Goal: Task Accomplishment & Management: Manage account settings

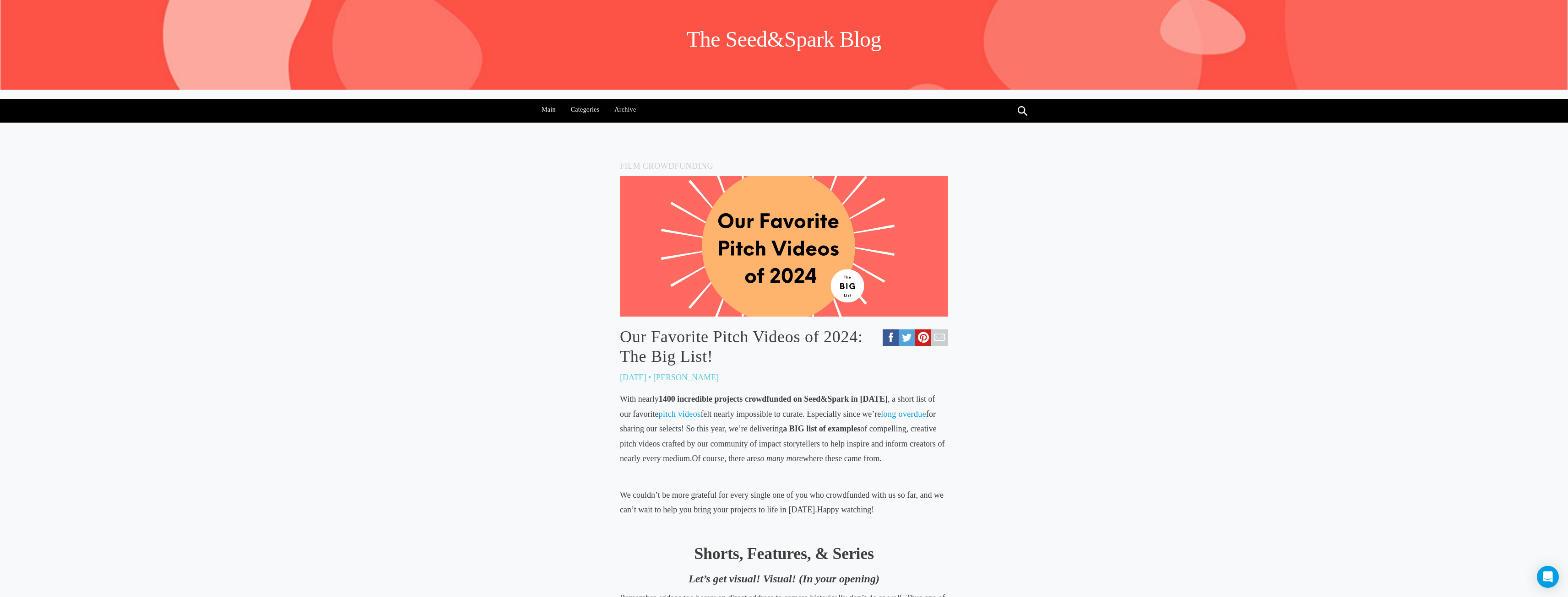
scroll to position [22, 0]
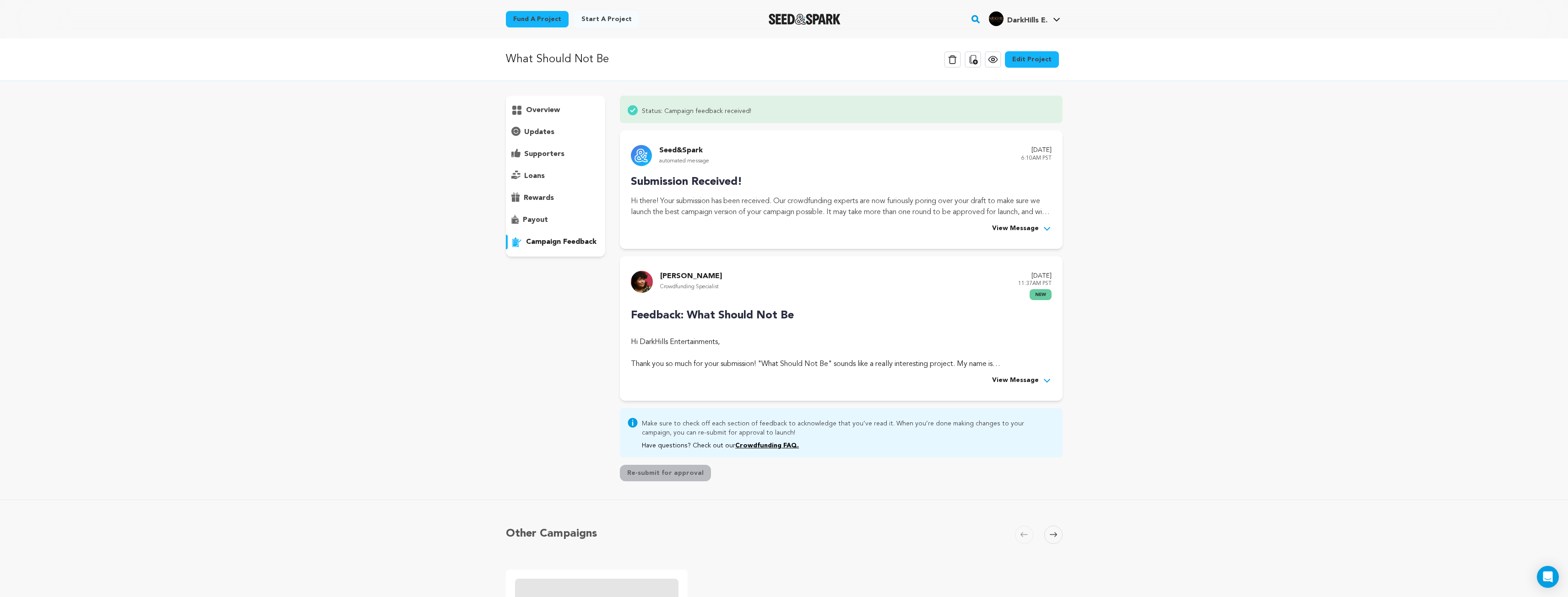
scroll to position [353, 0]
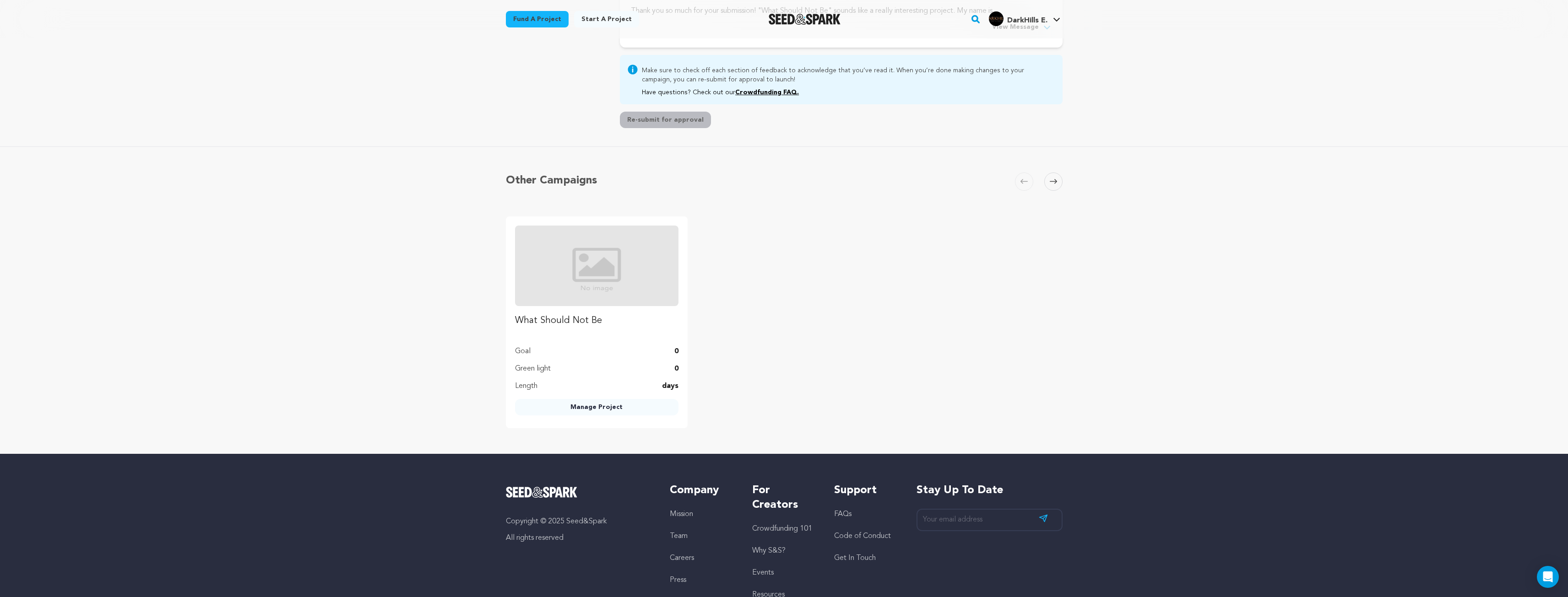
click at [604, 234] on img at bounding box center [597, 266] width 163 height 80
click at [594, 257] on img at bounding box center [597, 266] width 163 height 80
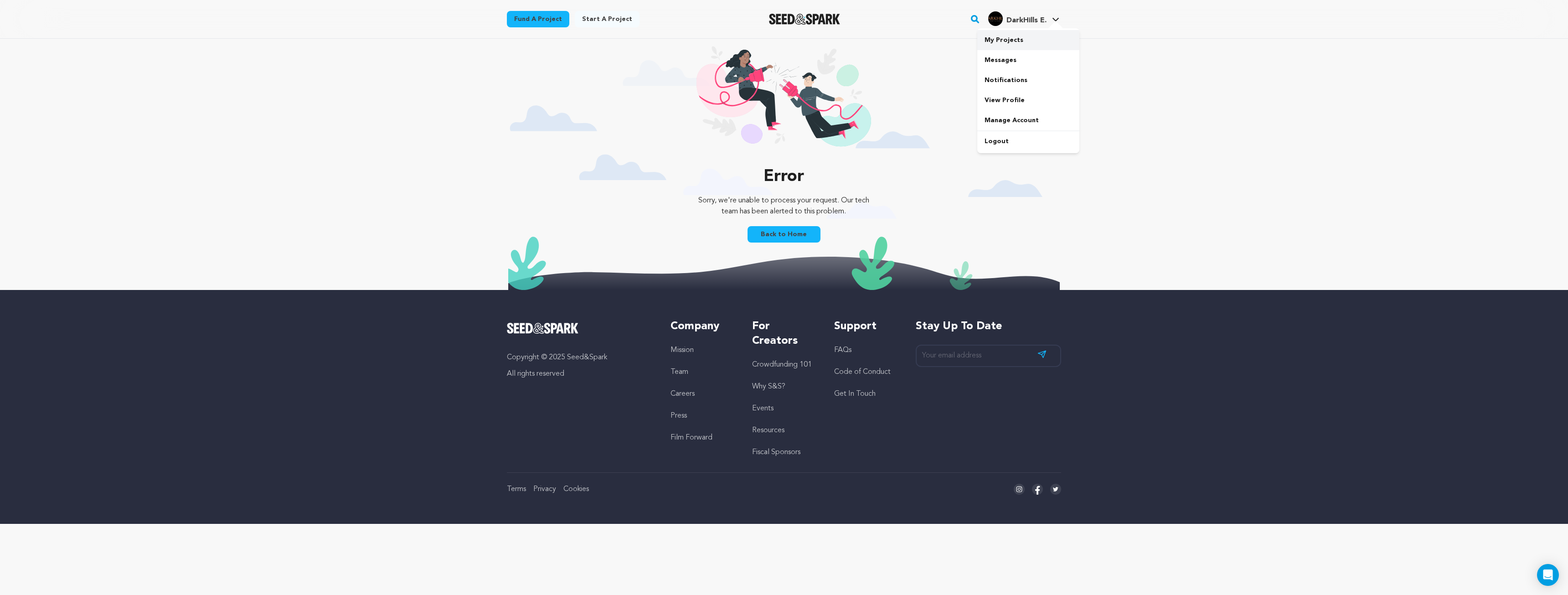
click at [1010, 42] on link "My Projects" at bounding box center [1028, 40] width 102 height 20
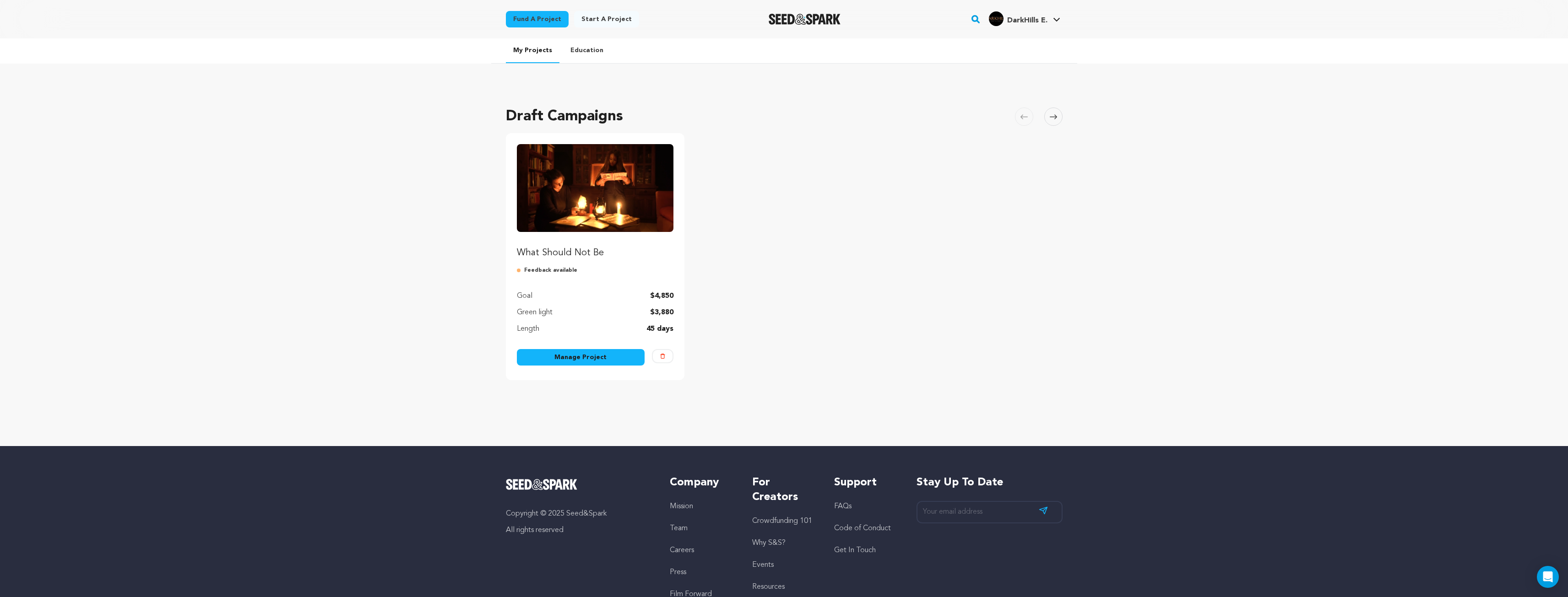
click at [591, 359] on link "Manage Project" at bounding box center [581, 358] width 128 height 16
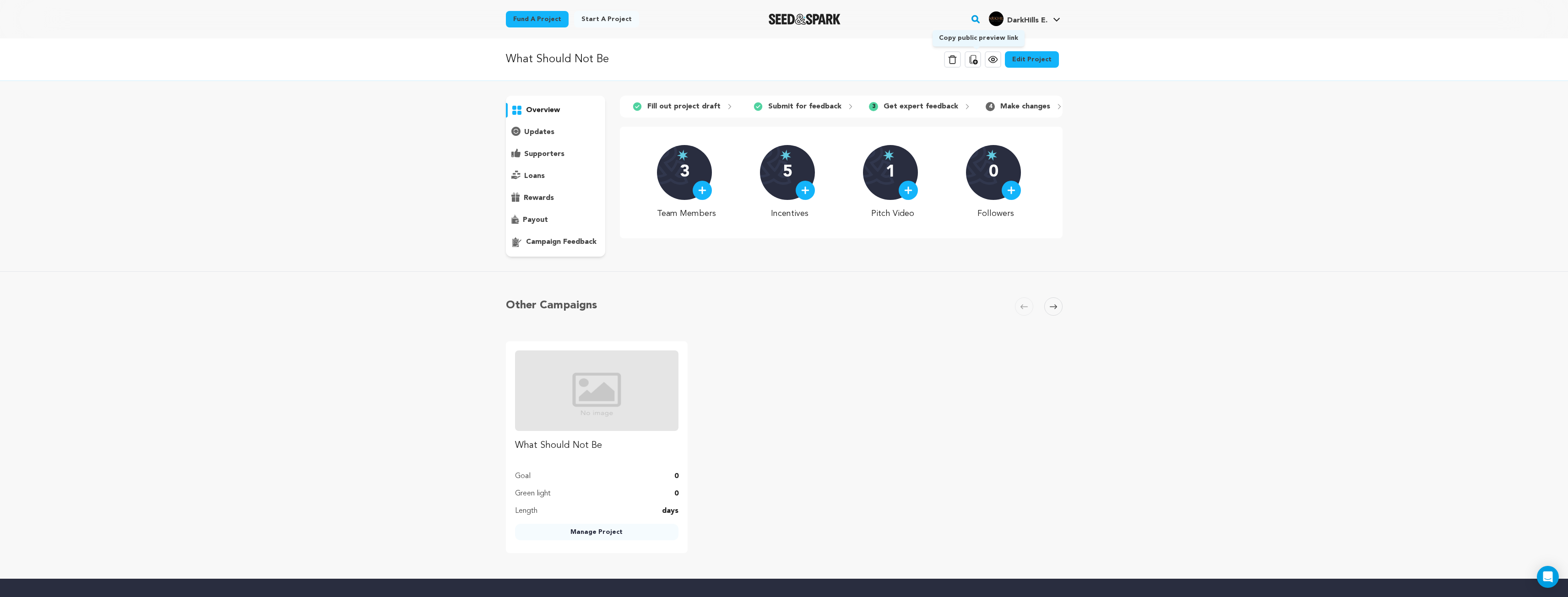
click at [977, 62] on icon at bounding box center [973, 59] width 8 height 9
click at [1512, 15] on p "Link copied to clipboard" at bounding box center [1496, 17] width 89 height 9
click at [1495, 21] on p "Link copied to clipboard" at bounding box center [1496, 17] width 89 height 9
click at [1444, 22] on icon at bounding box center [1441, 18] width 10 height 10
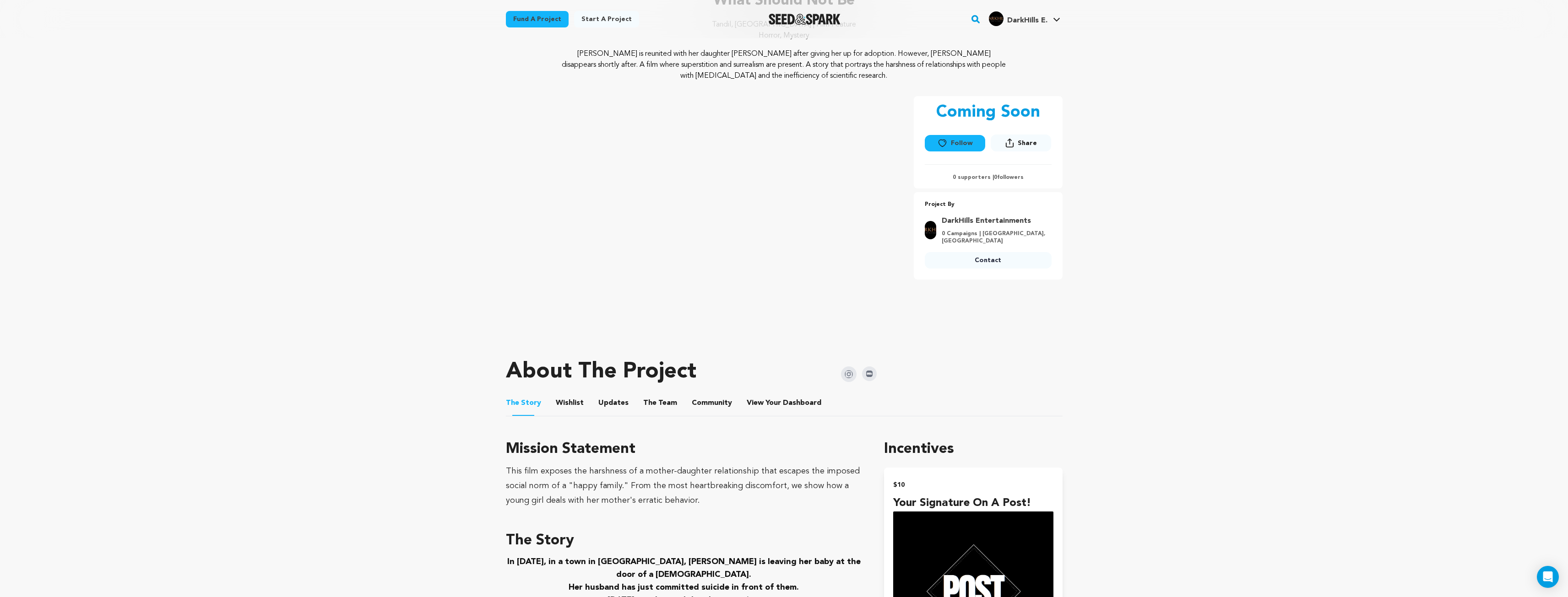
scroll to position [92, 0]
click at [711, 403] on button "Community" at bounding box center [711, 403] width 22 height 22
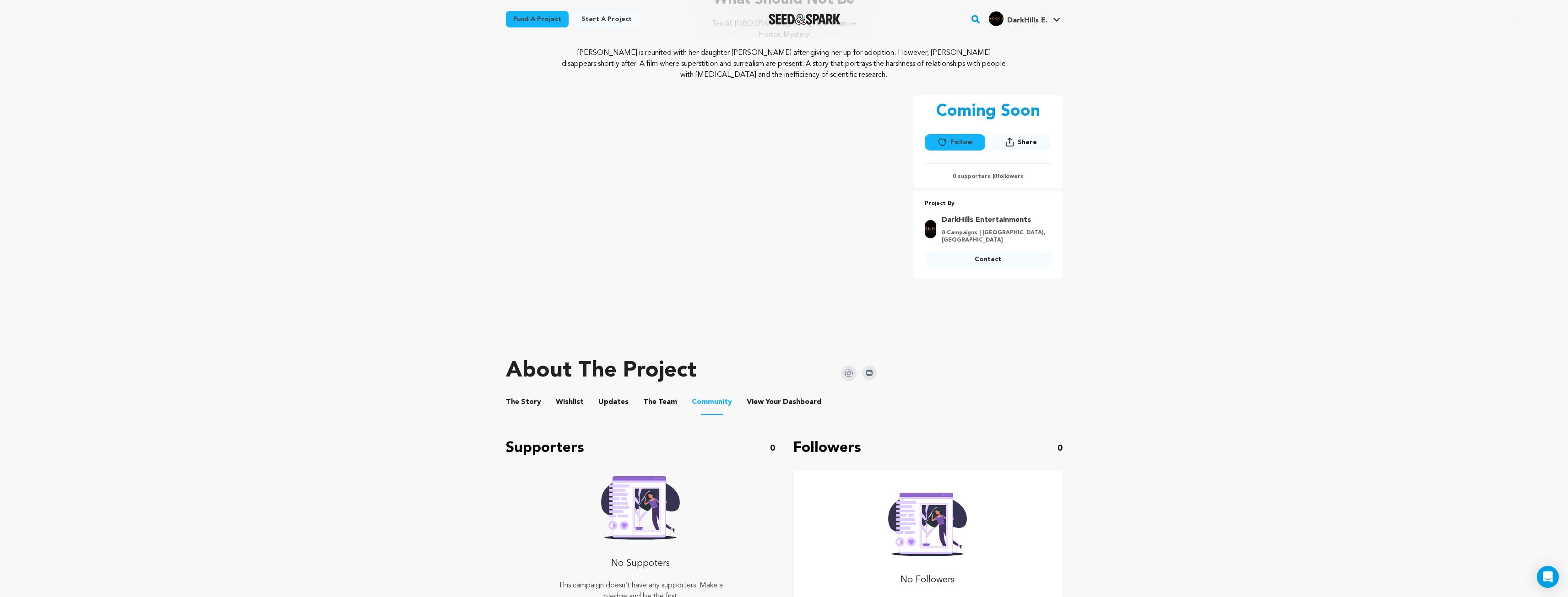
click at [649, 407] on button "The Team" at bounding box center [660, 403] width 22 height 22
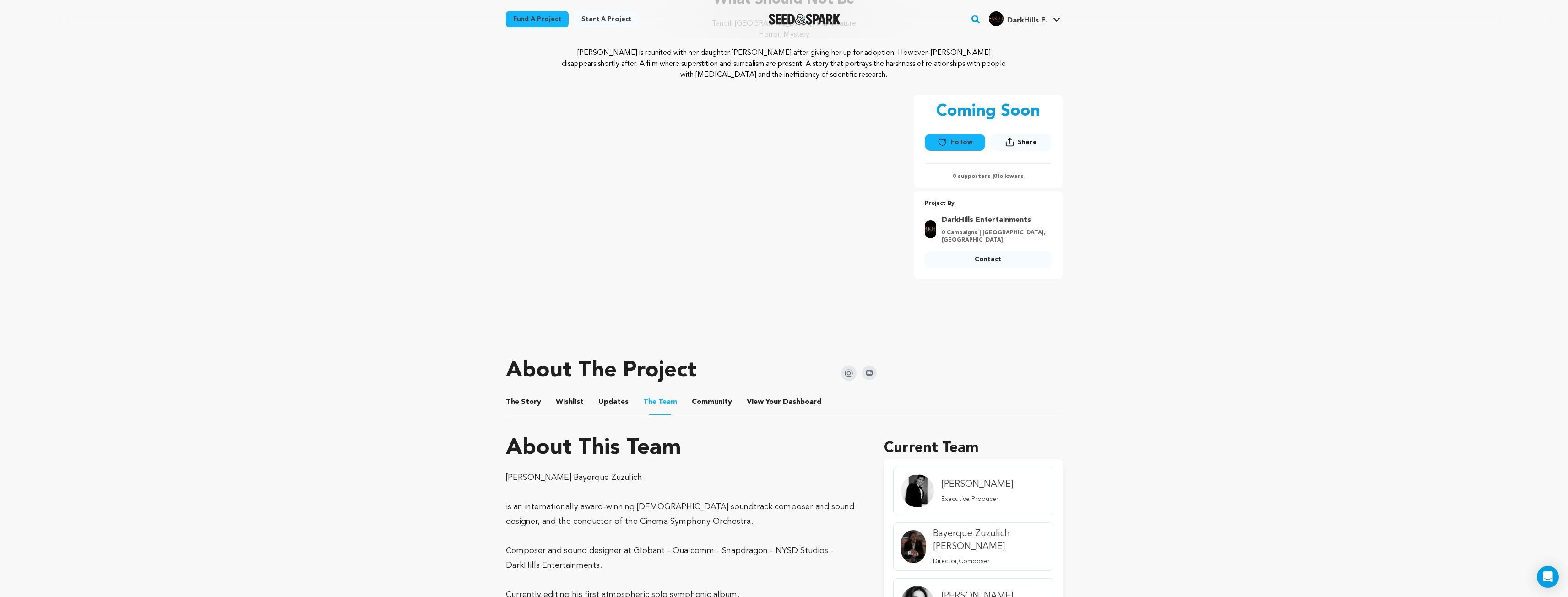
click at [613, 404] on button "Updates" at bounding box center [613, 403] width 22 height 22
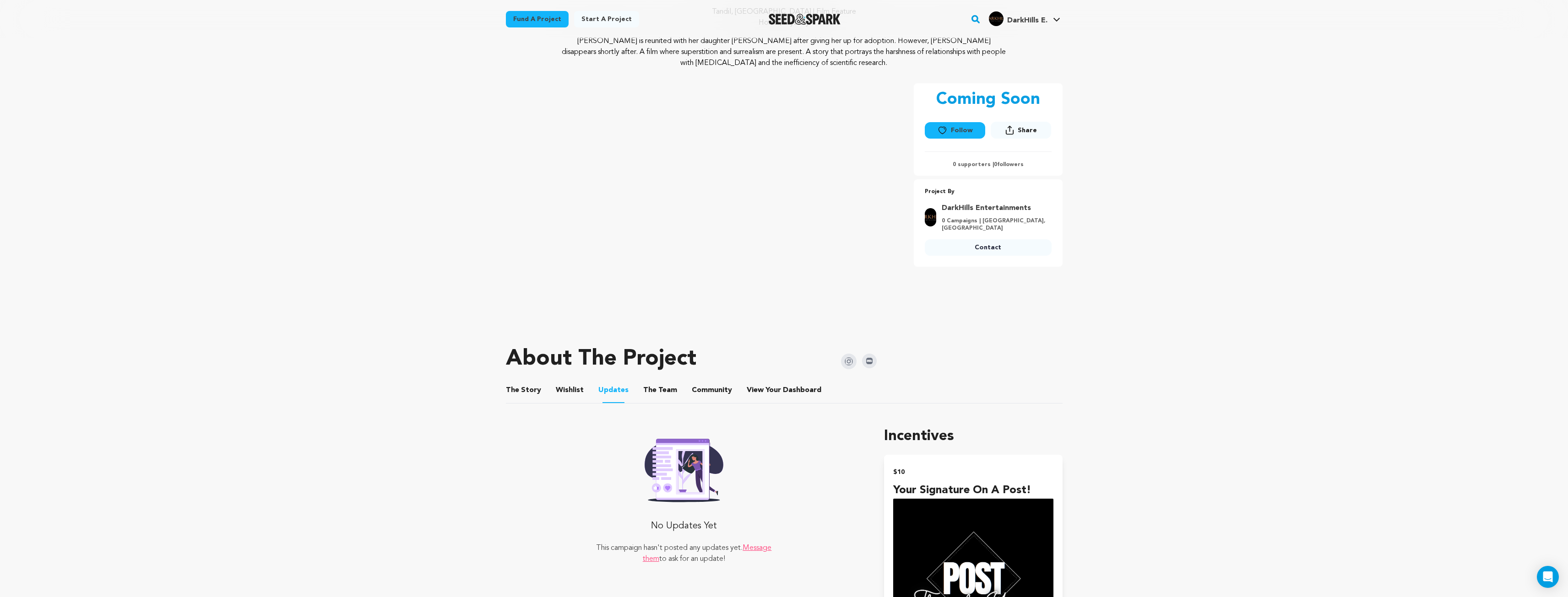
scroll to position [275, 0]
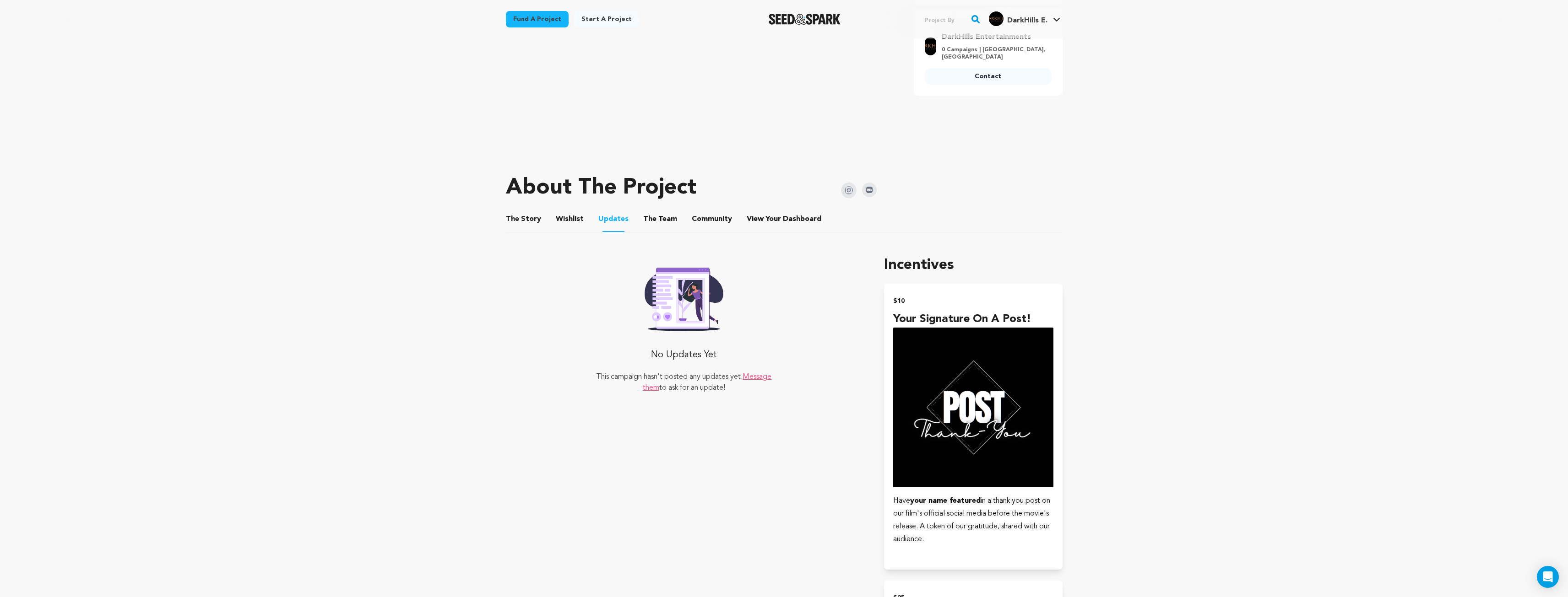
click at [712, 219] on button "Community" at bounding box center [711, 221] width 22 height 22
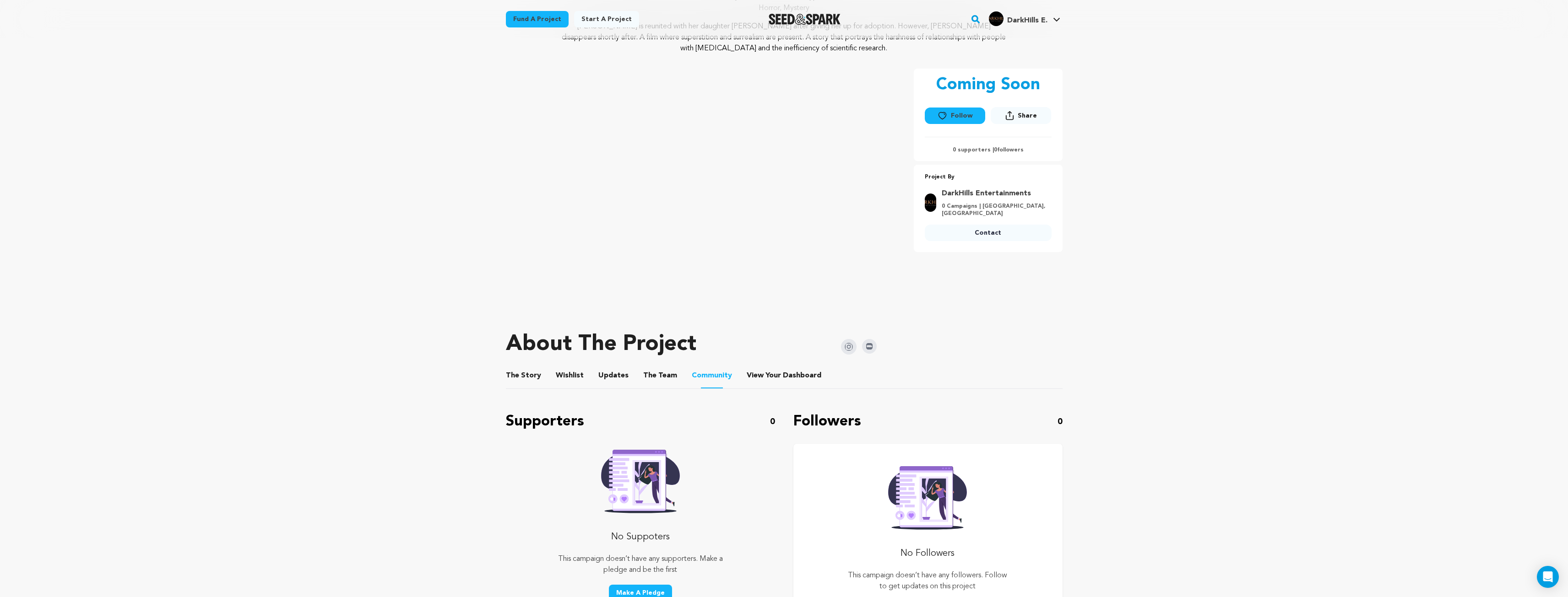
scroll to position [88, 0]
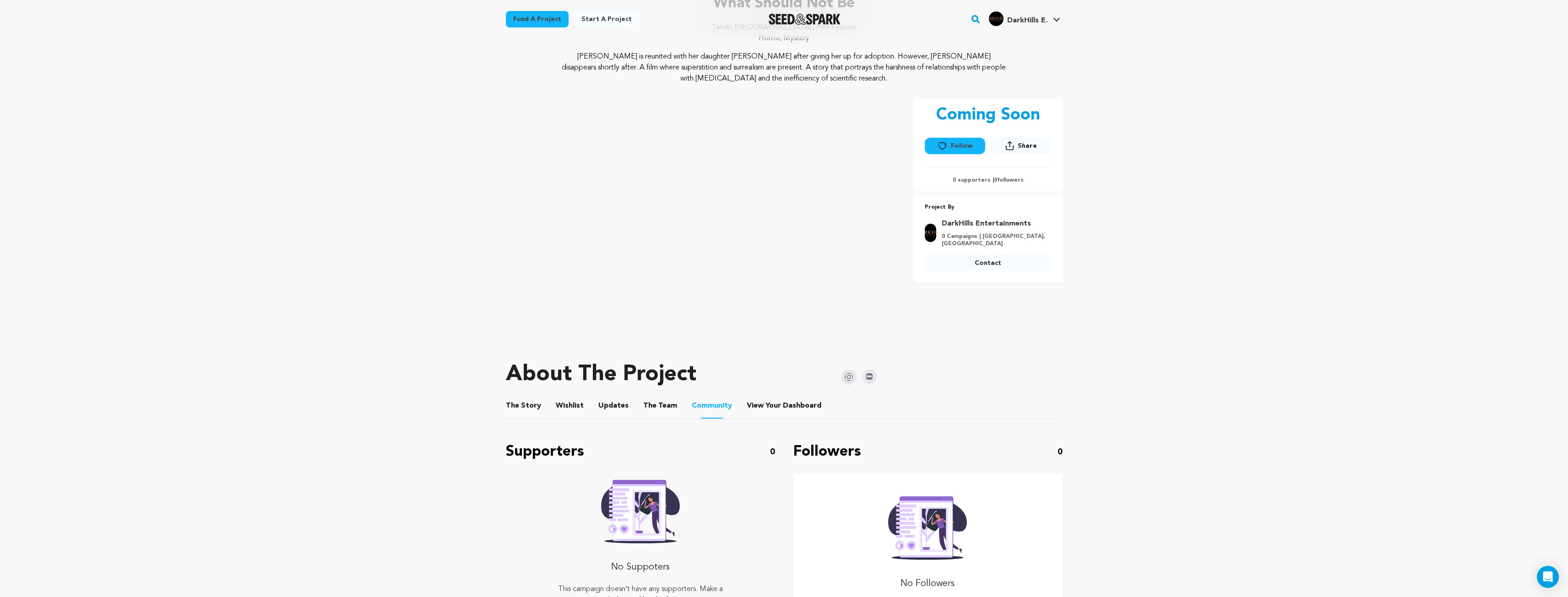
click at [566, 406] on button "Wishlist" at bounding box center [569, 408] width 22 height 22
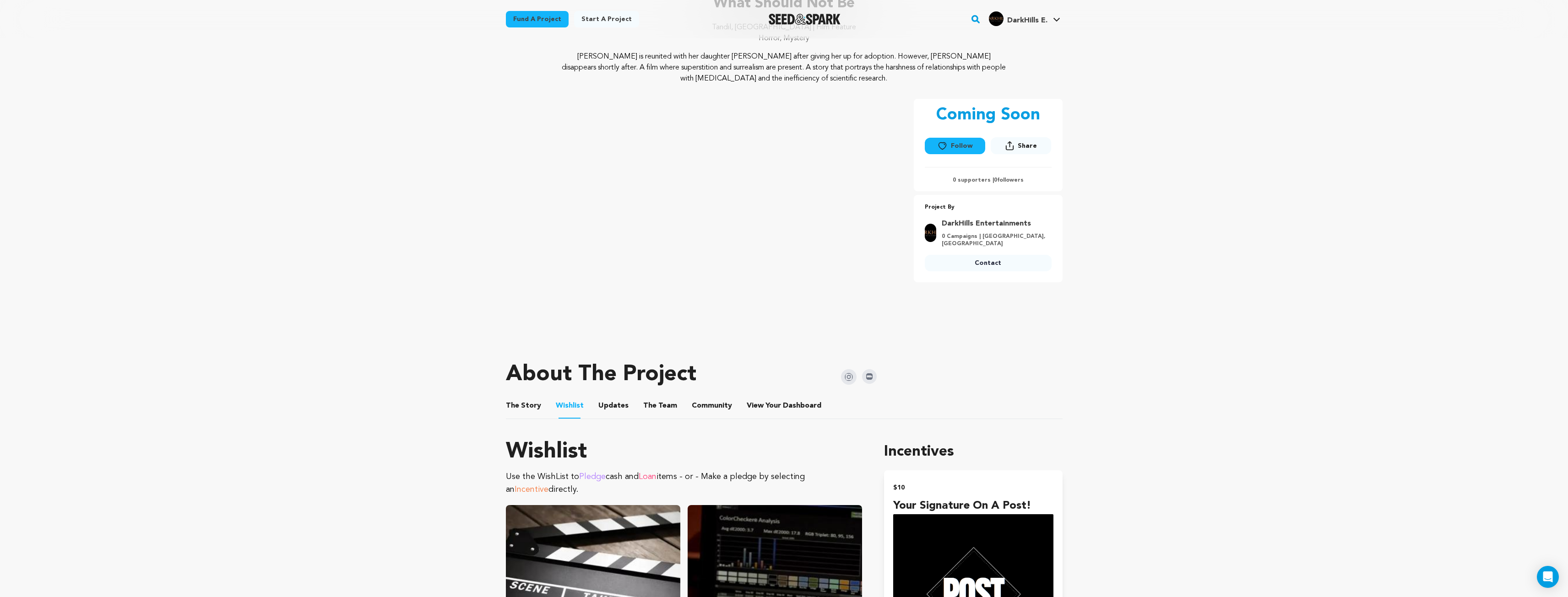
click at [514, 402] on button "The Story" at bounding box center [523, 408] width 22 height 22
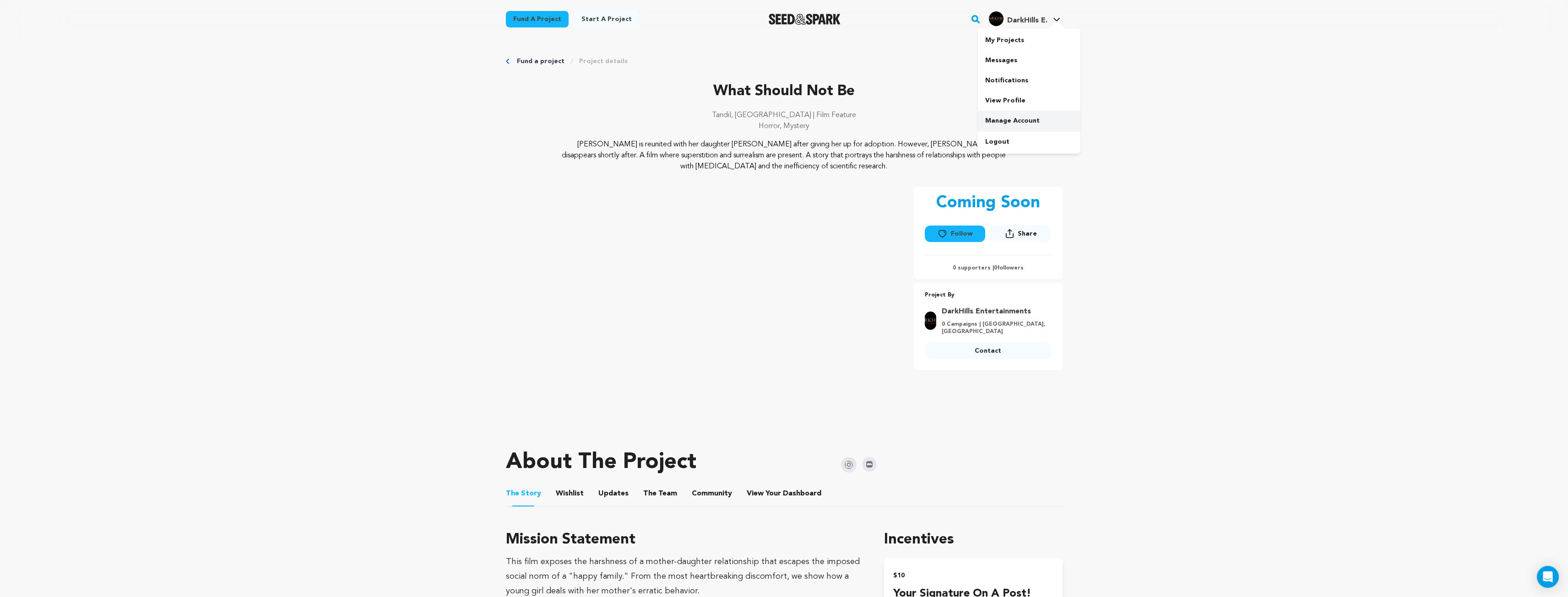
click at [1021, 121] on link "Manage Account" at bounding box center [1029, 121] width 103 height 21
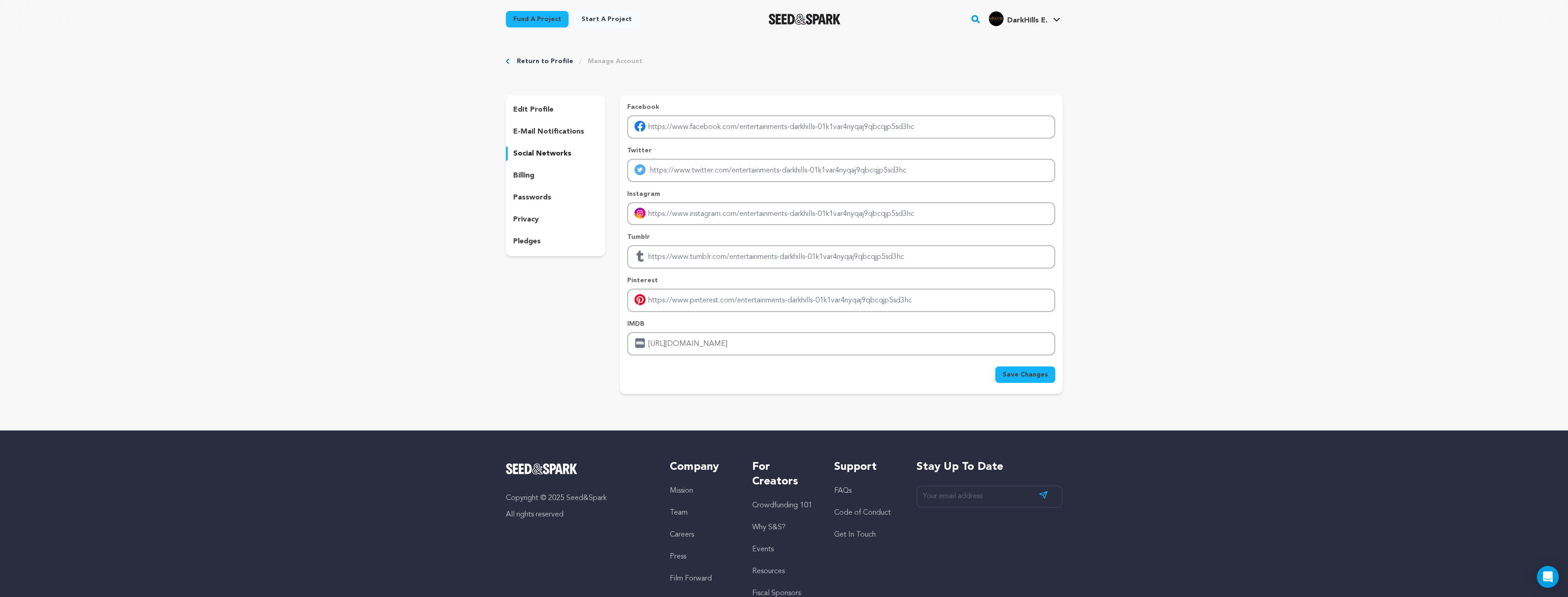
click at [526, 112] on p "edit profile" at bounding box center [533, 109] width 40 height 11
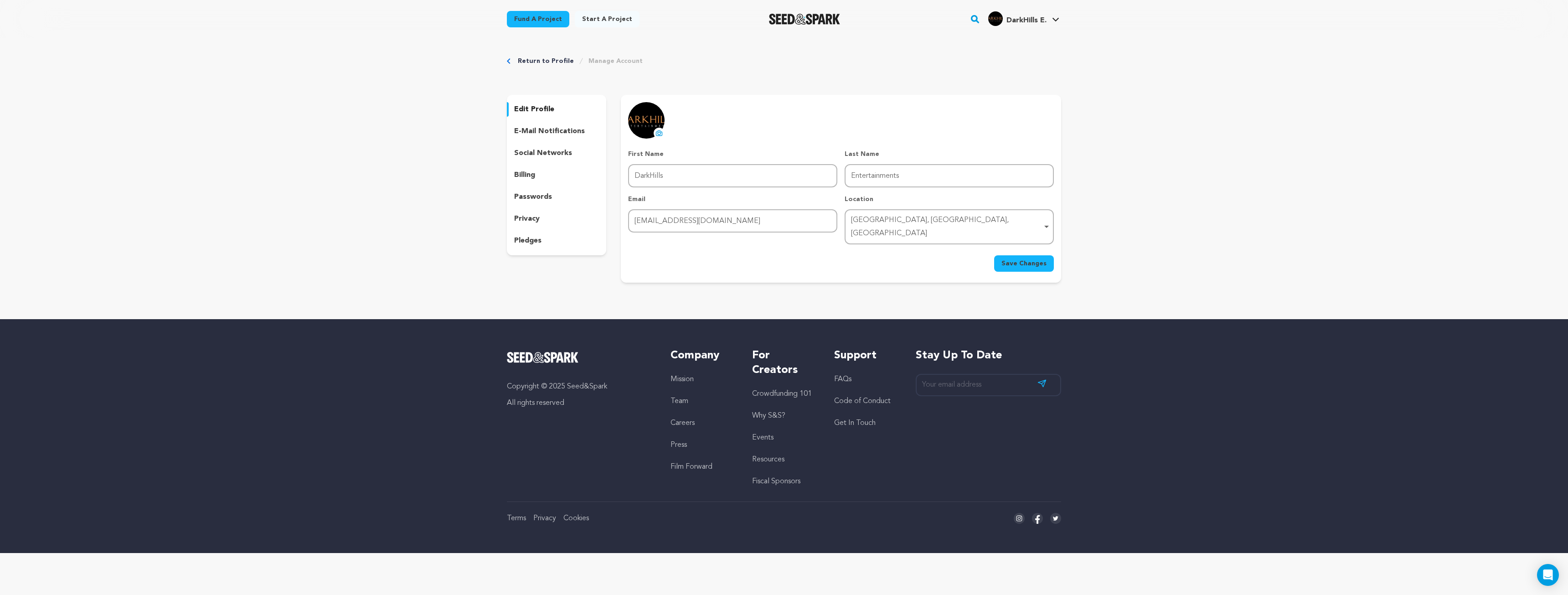
click at [552, 133] on p "e-mail notifications" at bounding box center [549, 131] width 70 height 11
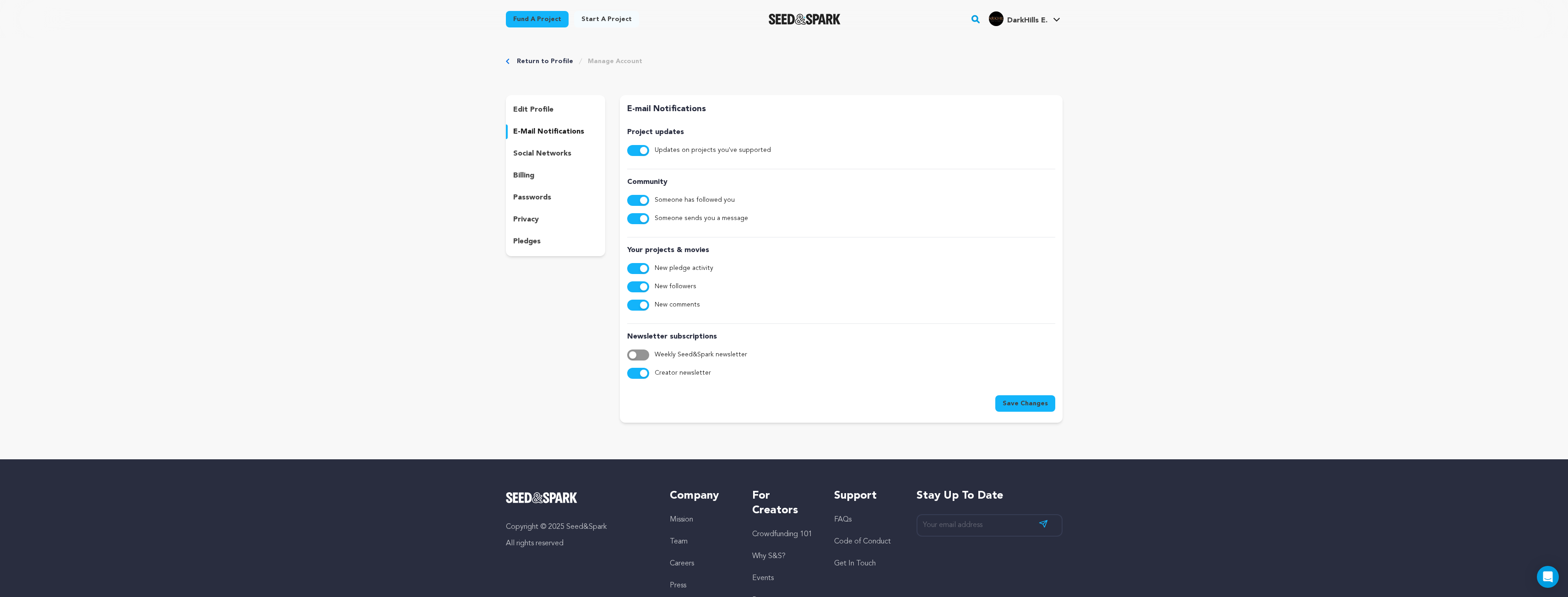
click at [556, 153] on p "social networks" at bounding box center [542, 153] width 58 height 11
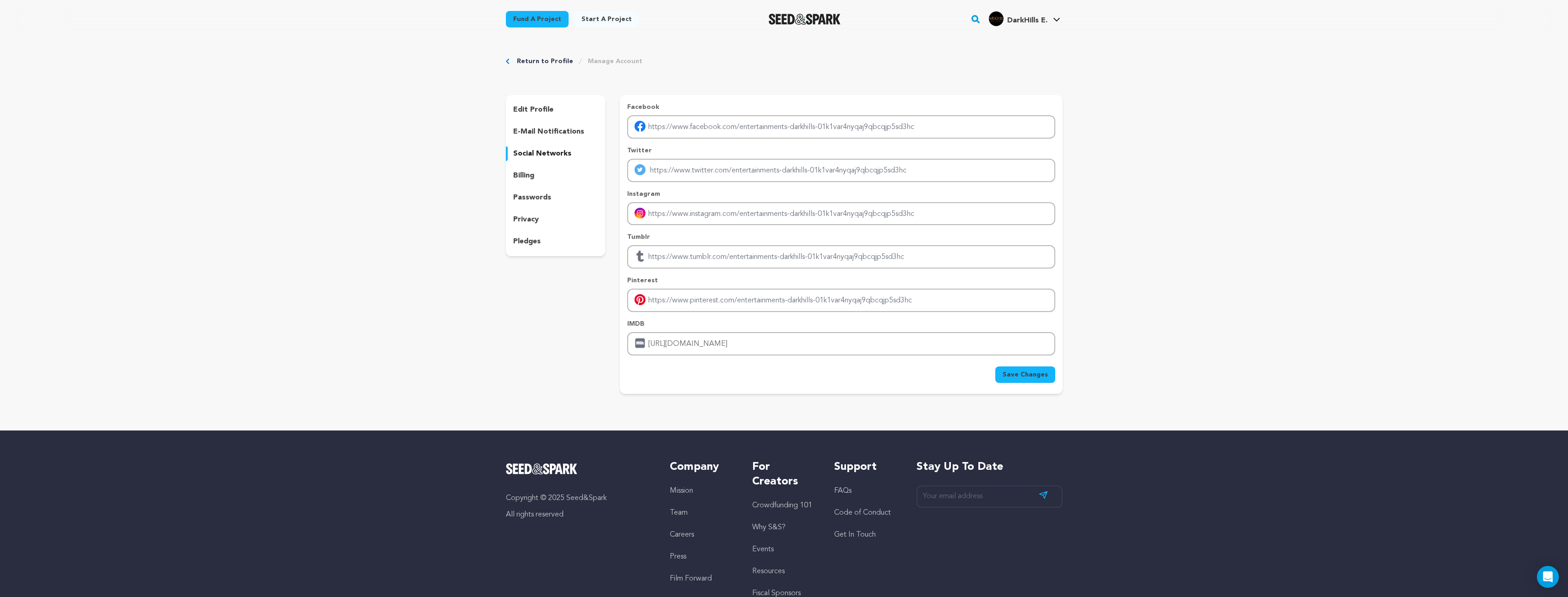
click at [530, 175] on p "billing" at bounding box center [523, 175] width 21 height 11
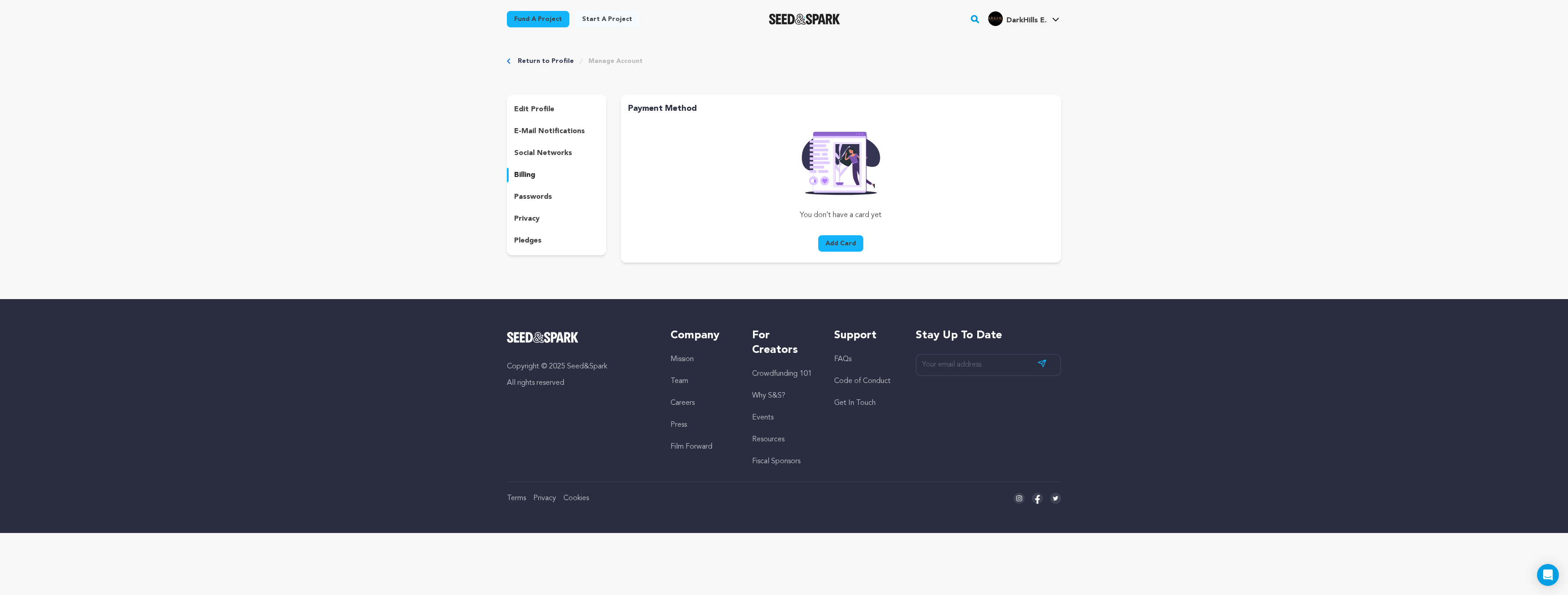
click at [521, 59] on link "Return to Profile" at bounding box center [546, 60] width 56 height 9
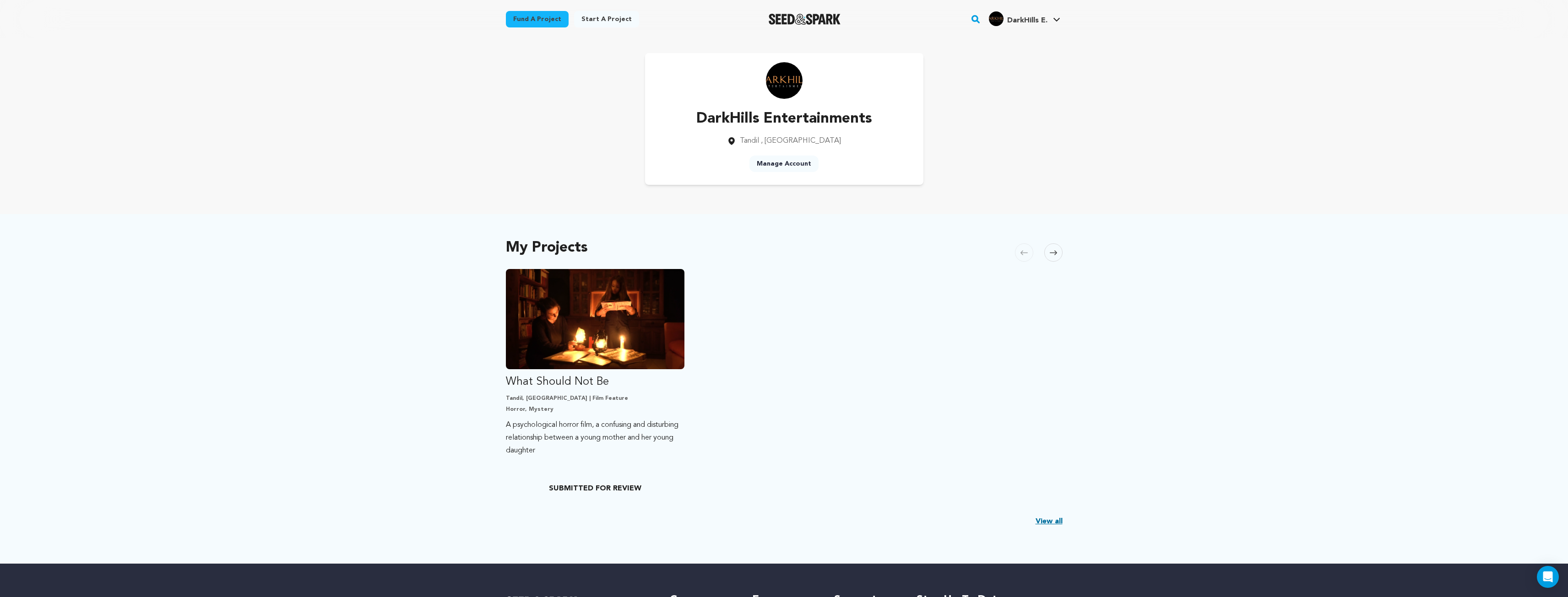
scroll to position [137, 0]
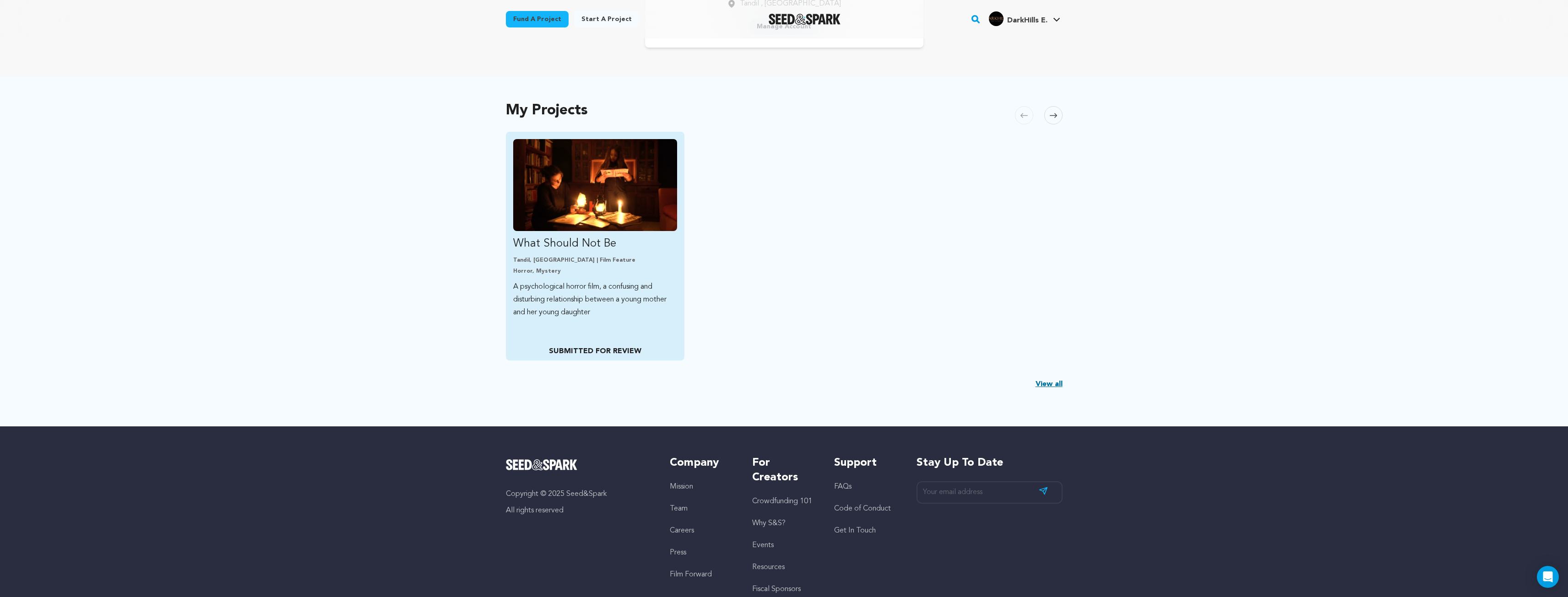
click at [615, 353] on p "SUBMITTED FOR REVIEW" at bounding box center [595, 351] width 164 height 11
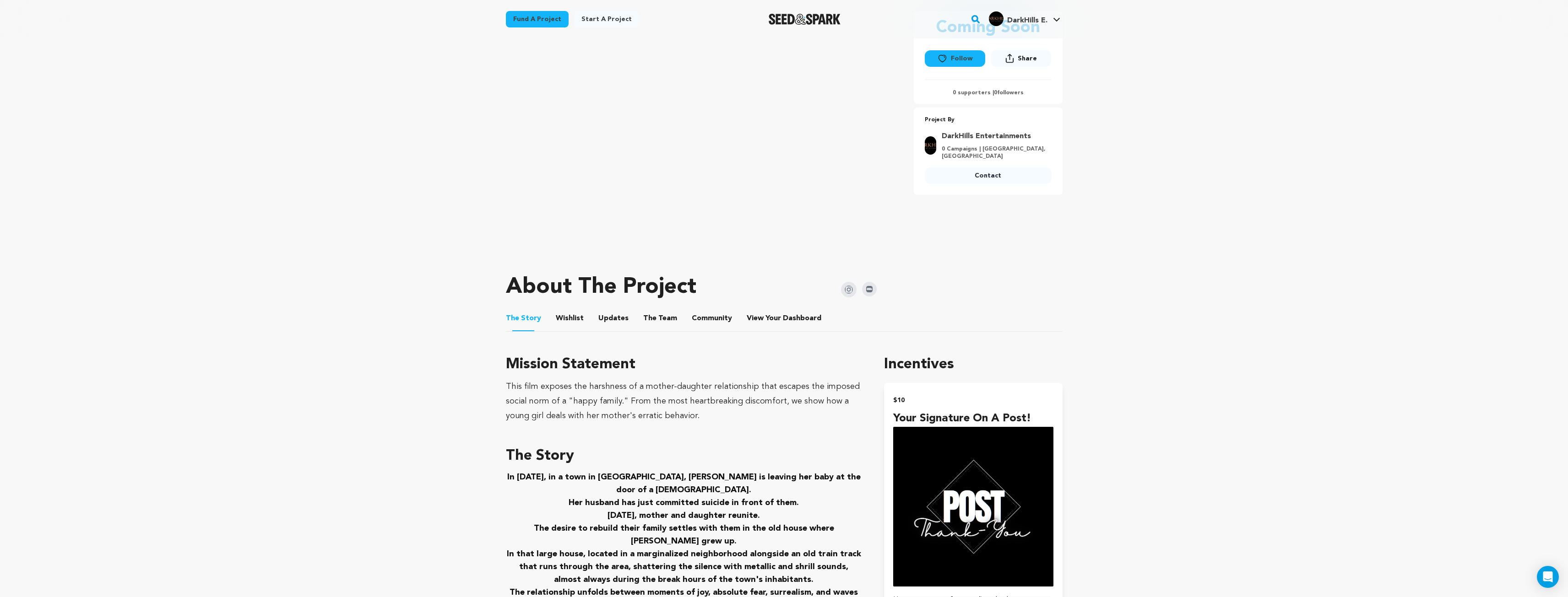
scroll to position [183, 0]
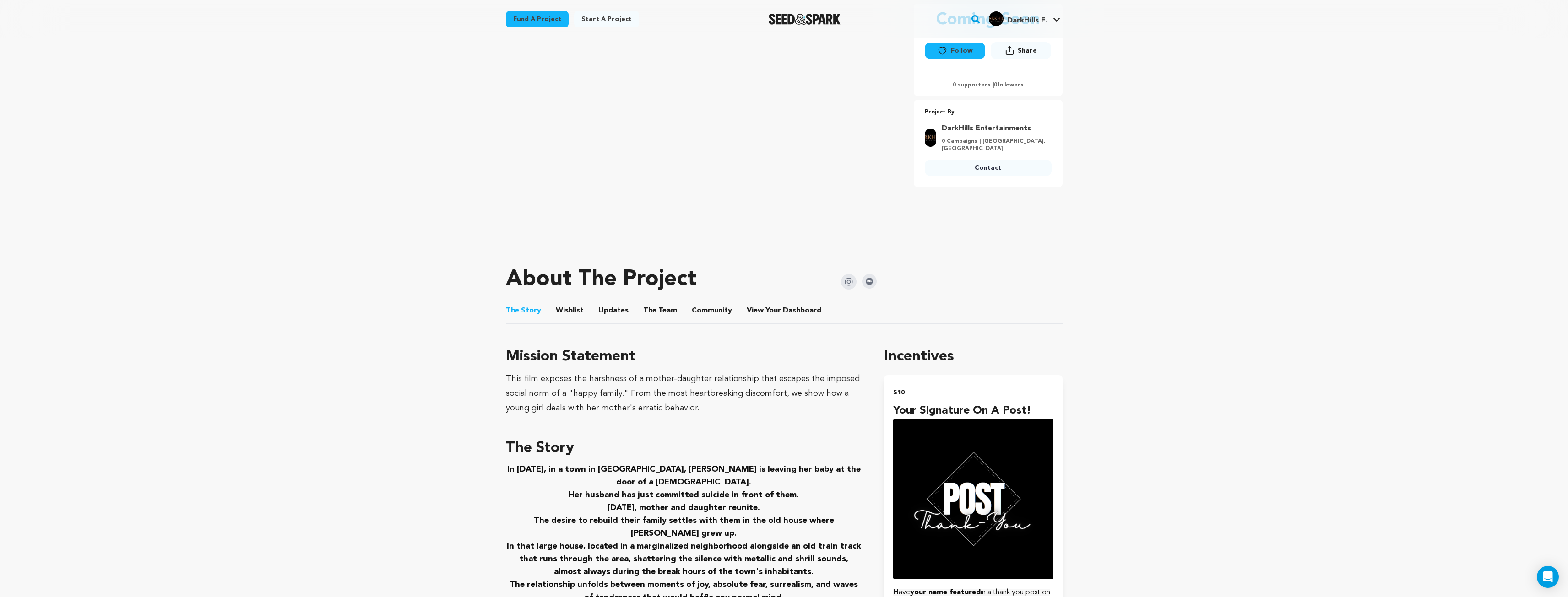
click at [569, 312] on button "Wishlist" at bounding box center [569, 312] width 22 height 22
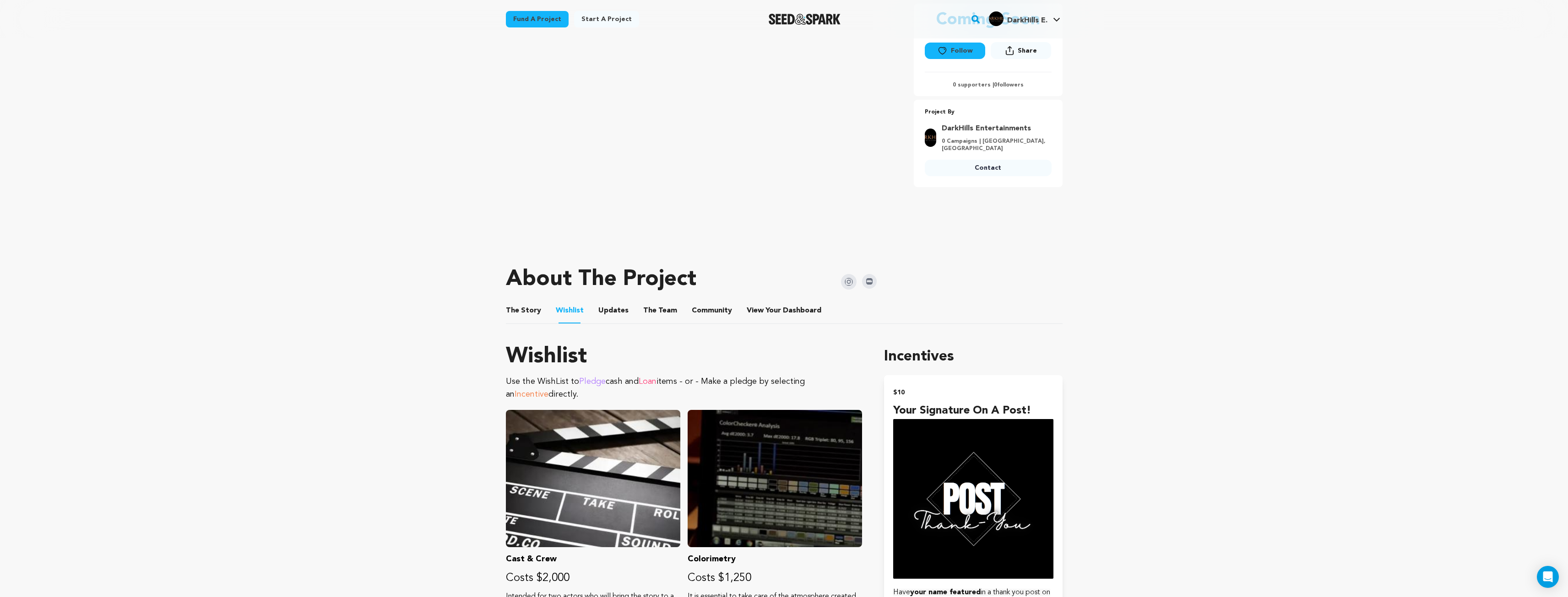
click at [610, 311] on button "Updates" at bounding box center [613, 312] width 22 height 22
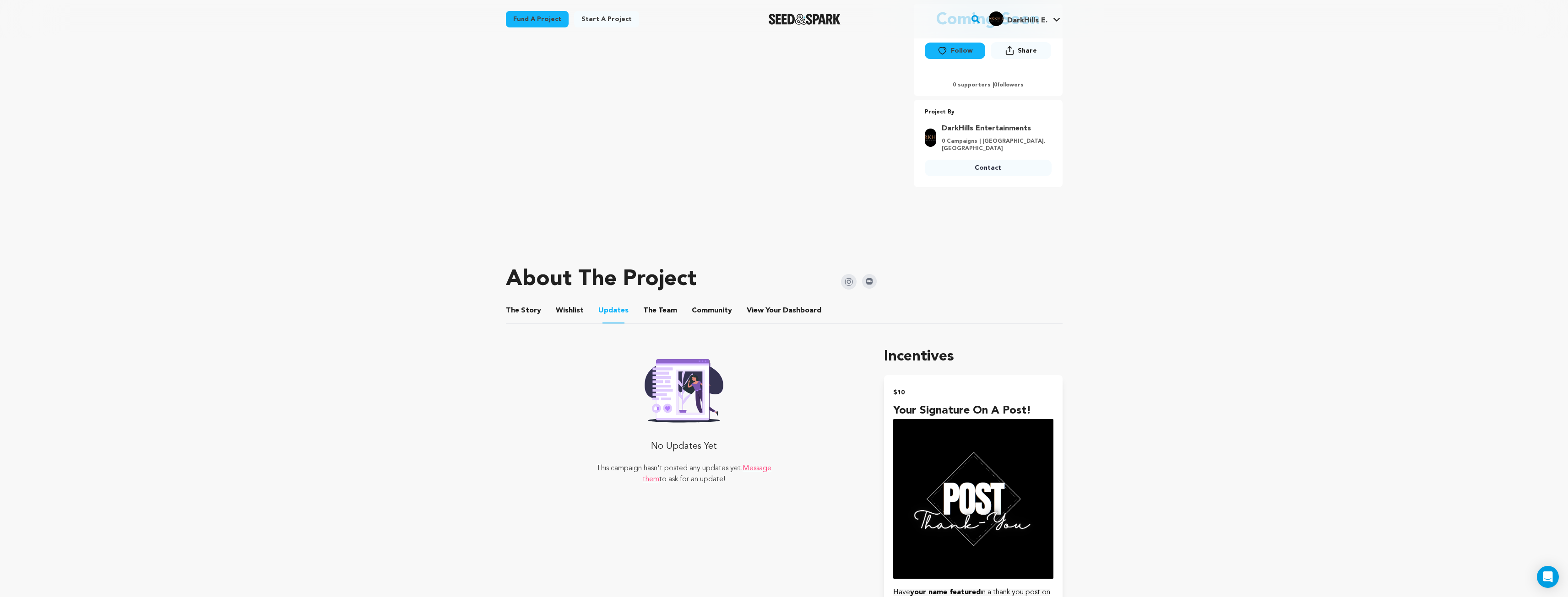
click at [661, 313] on button "The Team" at bounding box center [660, 312] width 22 height 22
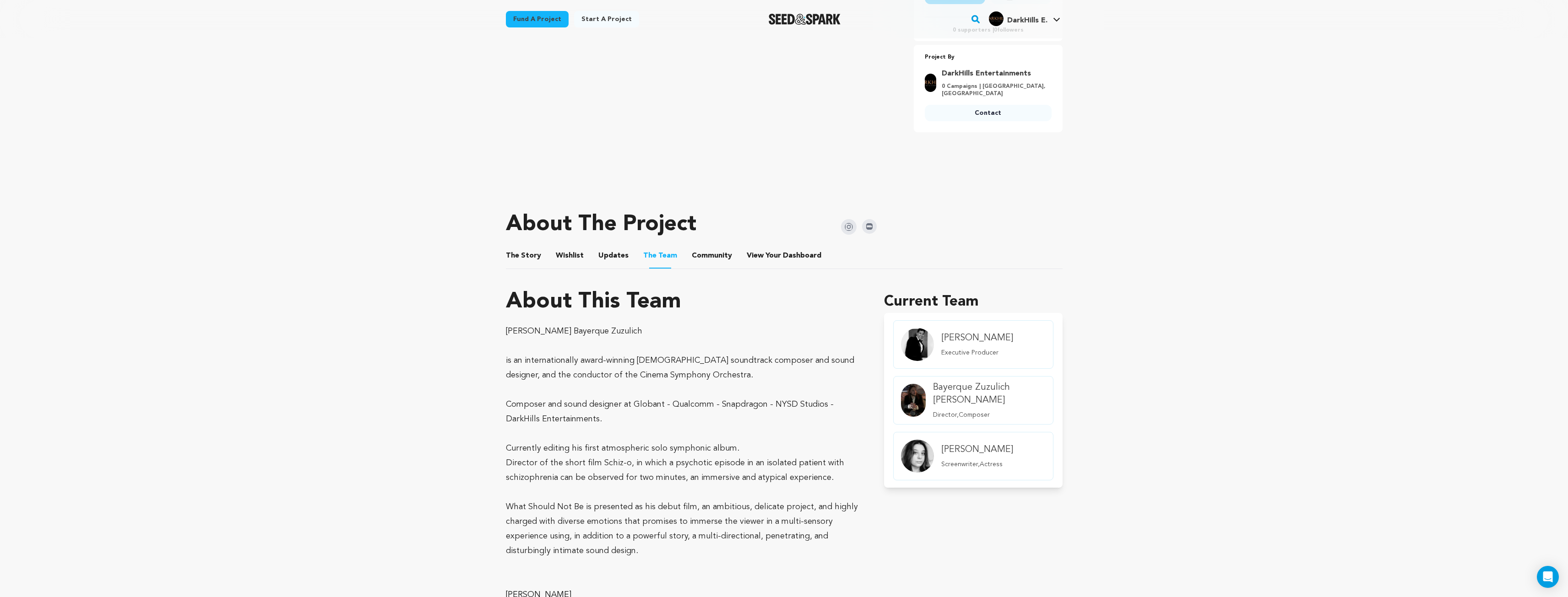
scroll to position [229, 0]
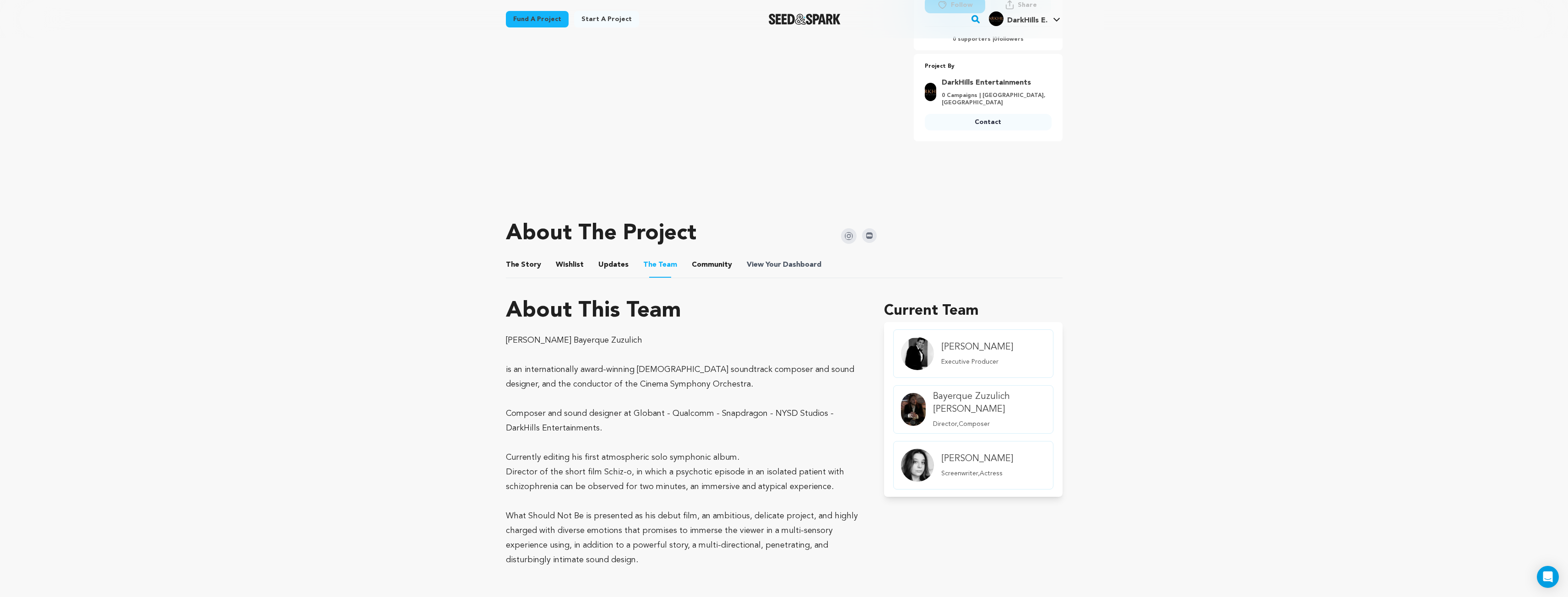
click at [763, 266] on span "View Your Dashboard" at bounding box center [784, 264] width 76 height 11
click at [785, 266] on span "Dashboard" at bounding box center [802, 264] width 39 height 11
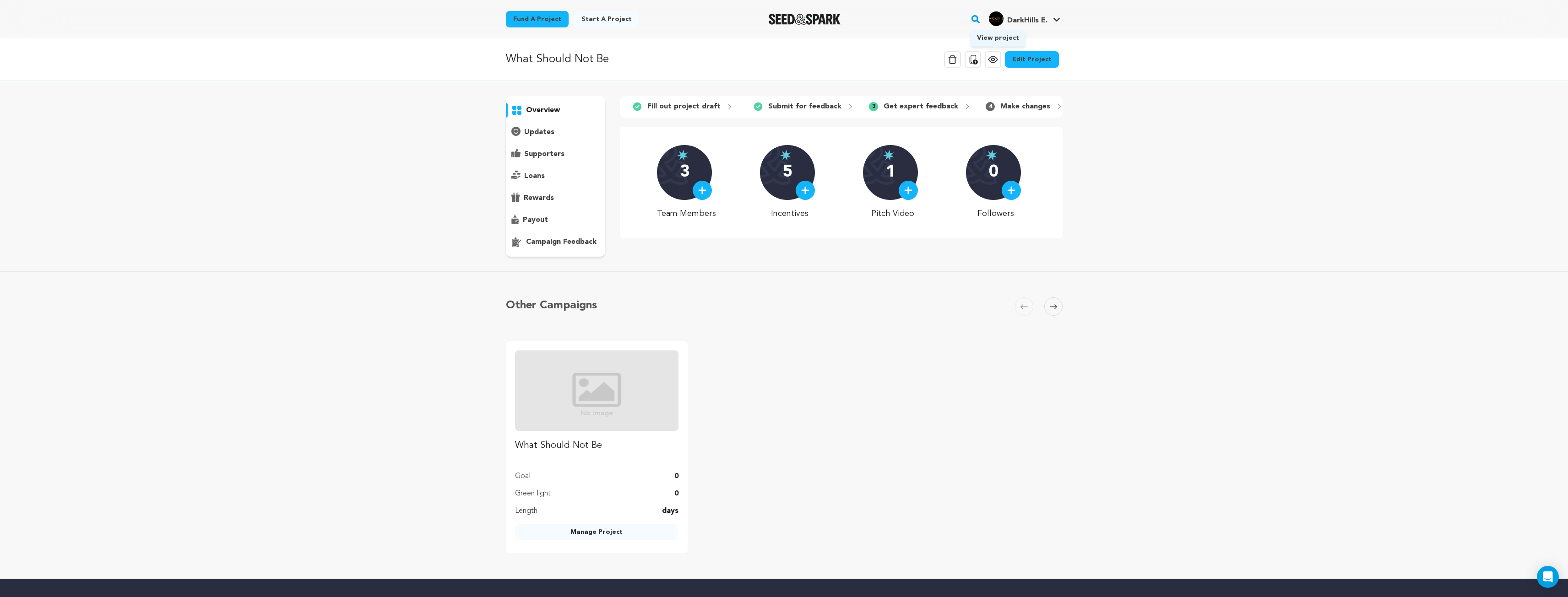
click at [999, 60] on icon at bounding box center [992, 59] width 11 height 11
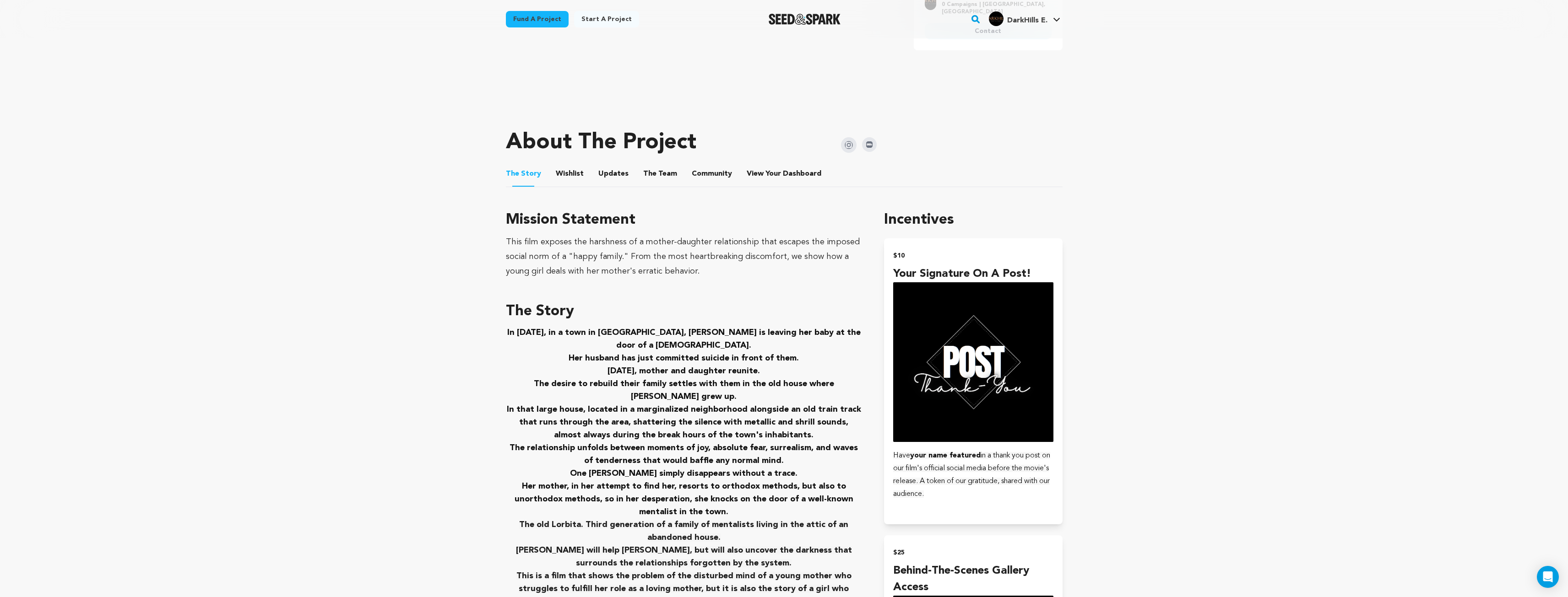
scroll to position [321, 0]
click at [563, 180] on button "Wishlist" at bounding box center [569, 175] width 22 height 22
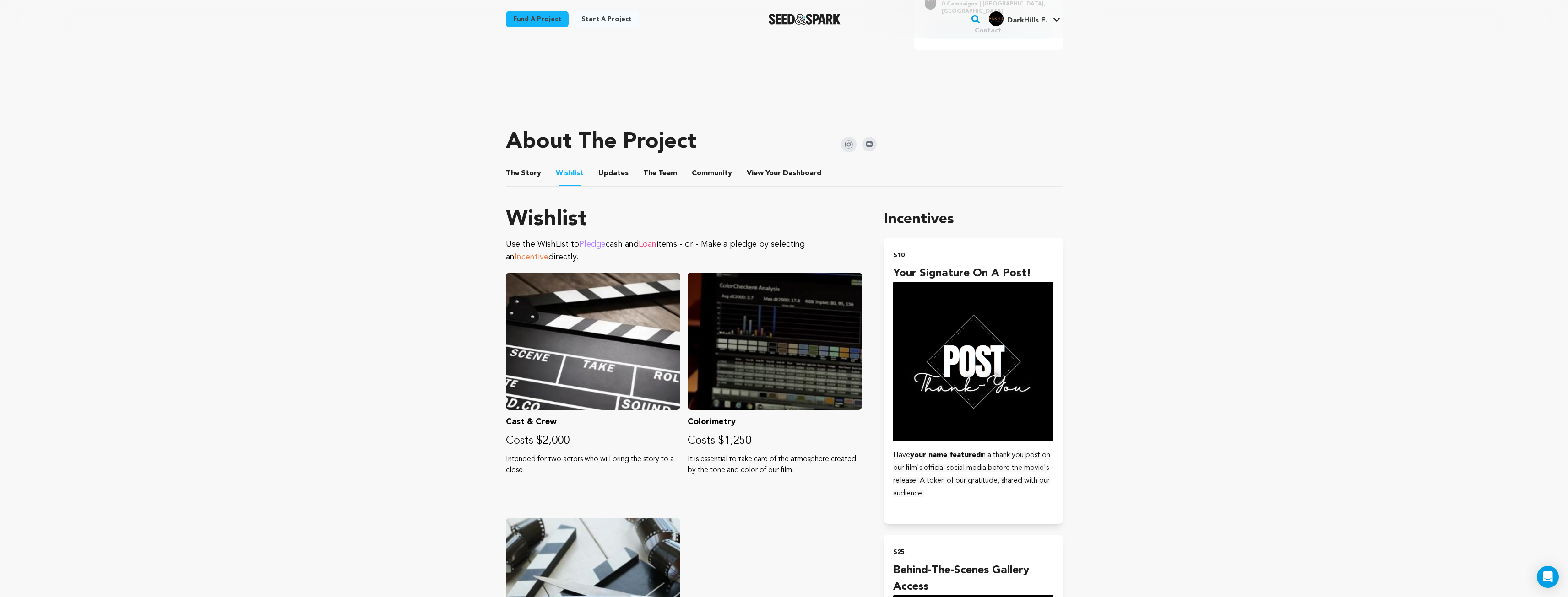
click at [610, 169] on button "Updates" at bounding box center [613, 175] width 22 height 22
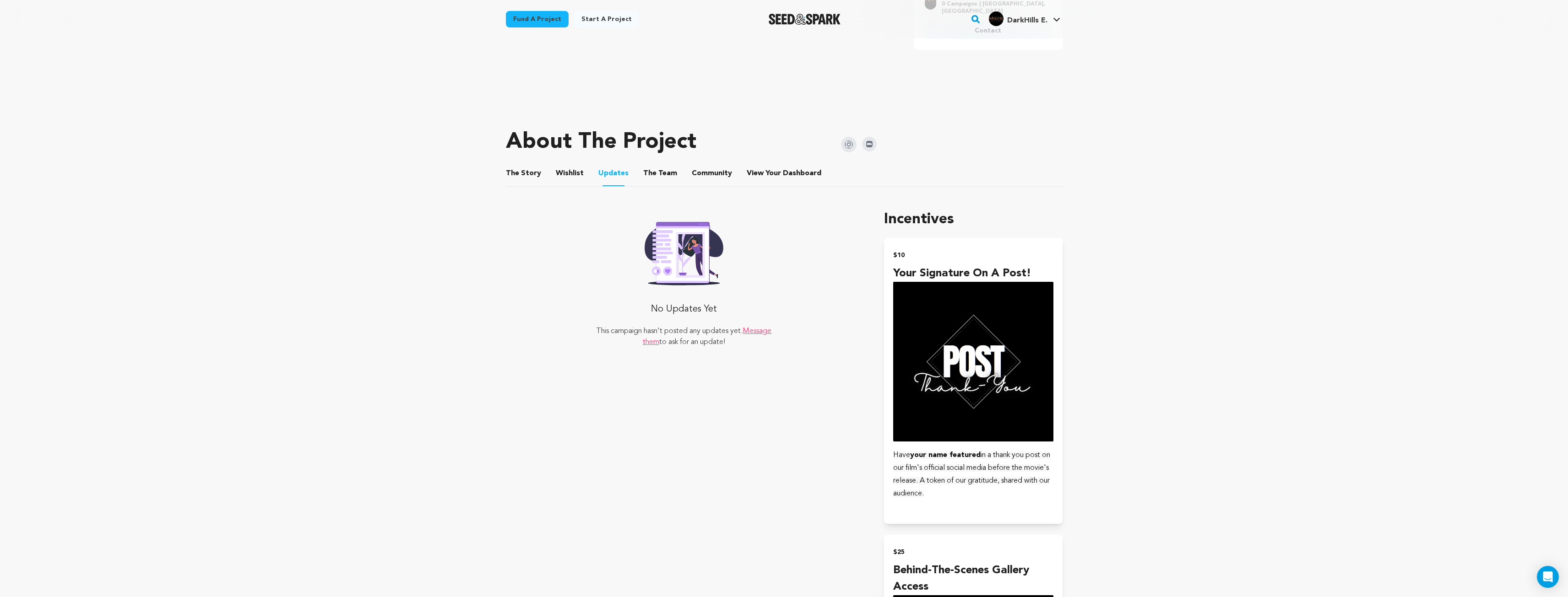
click at [663, 169] on button "The Team" at bounding box center [660, 175] width 22 height 22
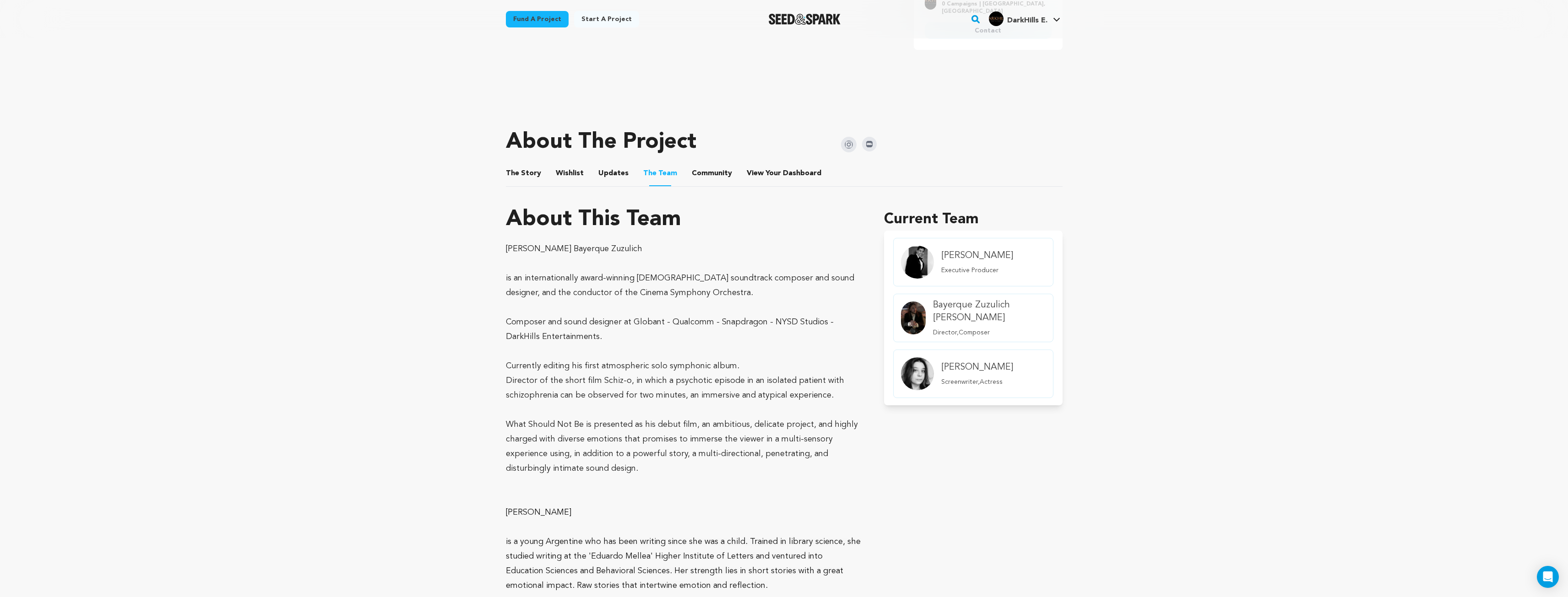
click at [701, 171] on button "Community" at bounding box center [711, 175] width 22 height 22
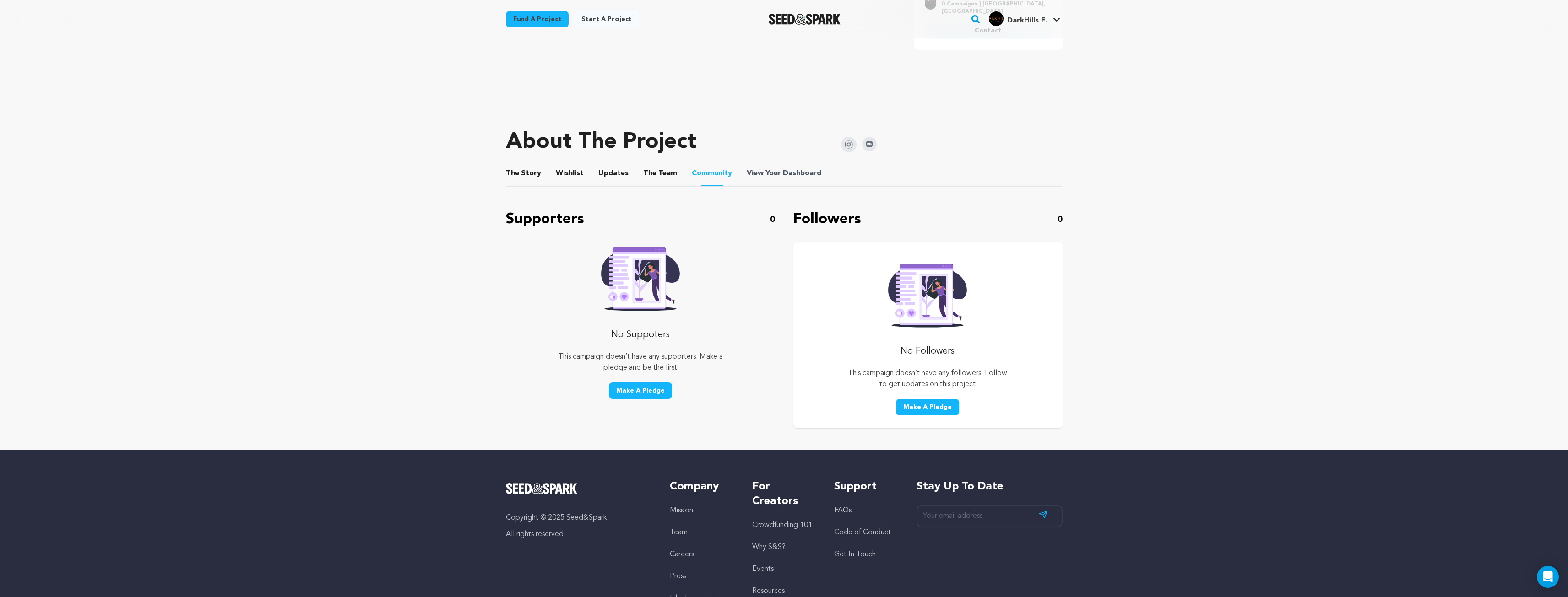
click at [769, 171] on span "View Your Dashboard" at bounding box center [784, 173] width 76 height 11
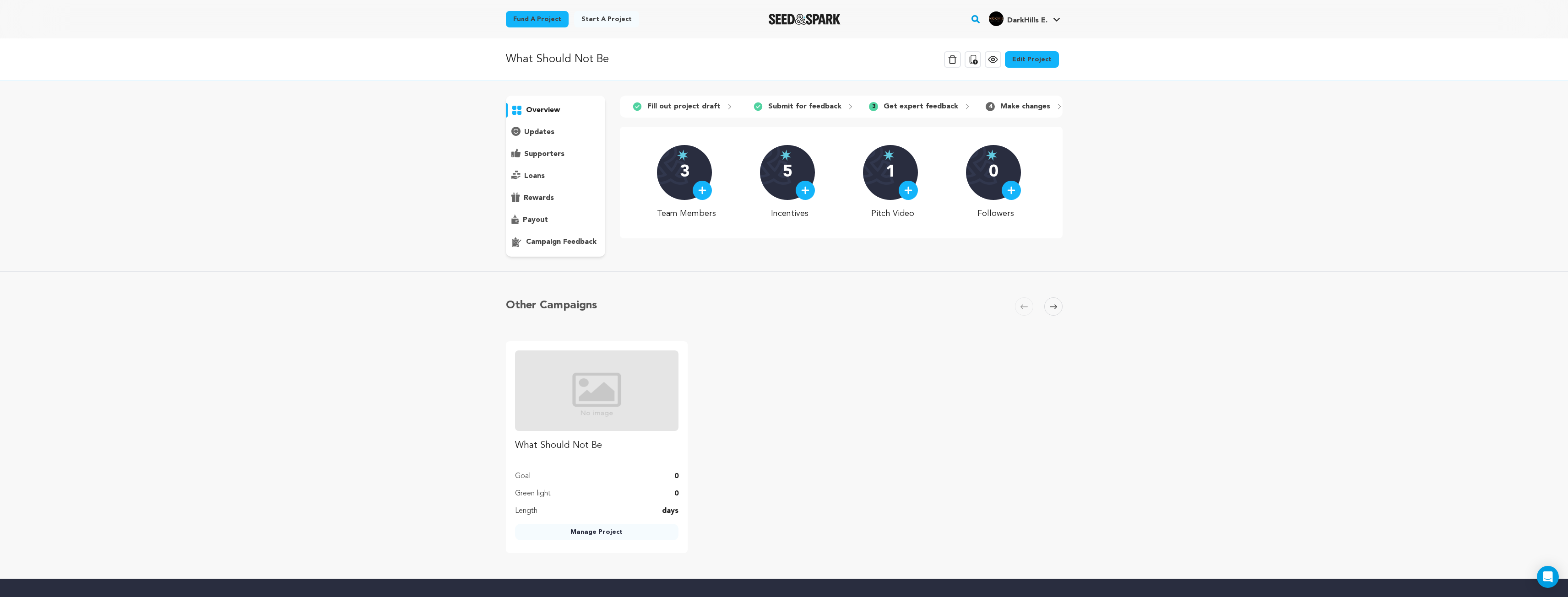
click at [538, 109] on p "overview" at bounding box center [542, 110] width 34 height 11
click at [534, 108] on p "overview" at bounding box center [542, 110] width 34 height 11
click at [1009, 36] on link "My Projects" at bounding box center [1029, 40] width 103 height 21
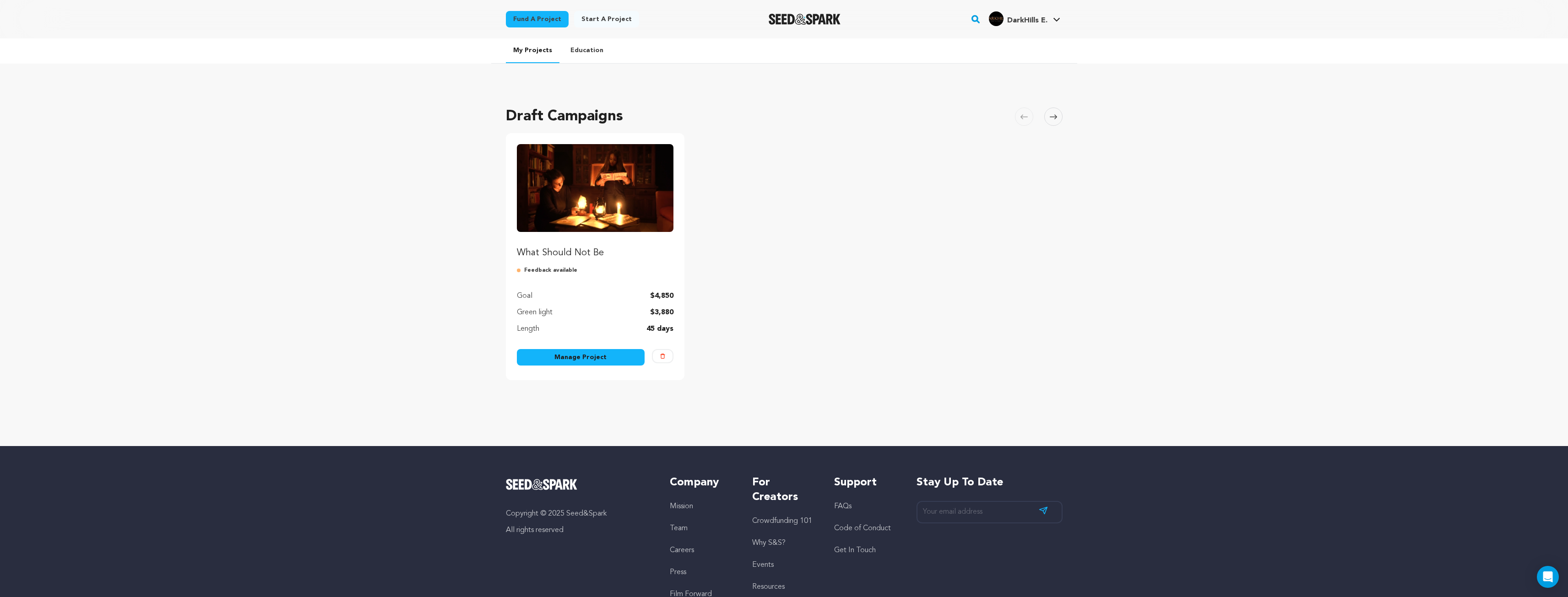
click at [523, 271] on p "Feedback available" at bounding box center [595, 270] width 157 height 7
click at [580, 207] on img "Fund What Should Not Be" at bounding box center [595, 188] width 157 height 88
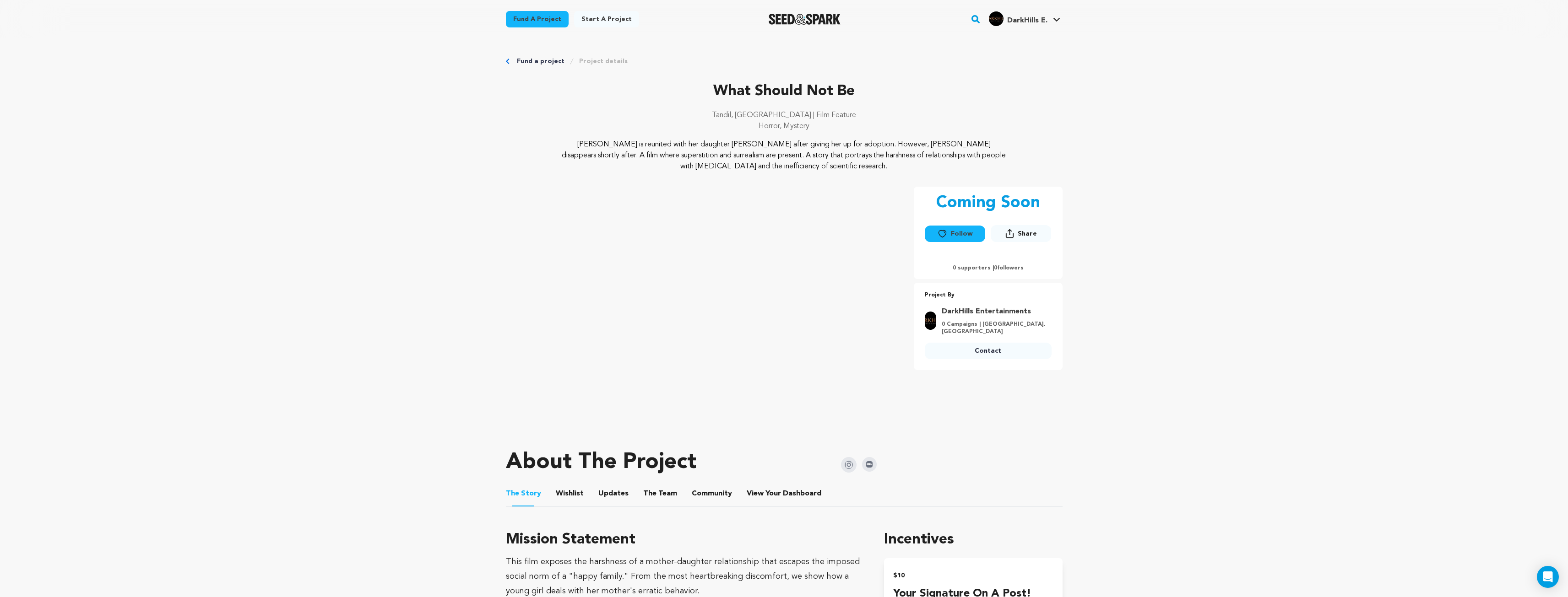
click at [595, 58] on link "Project details" at bounding box center [603, 61] width 48 height 9
click at [548, 63] on link "Fund a project" at bounding box center [541, 61] width 48 height 9
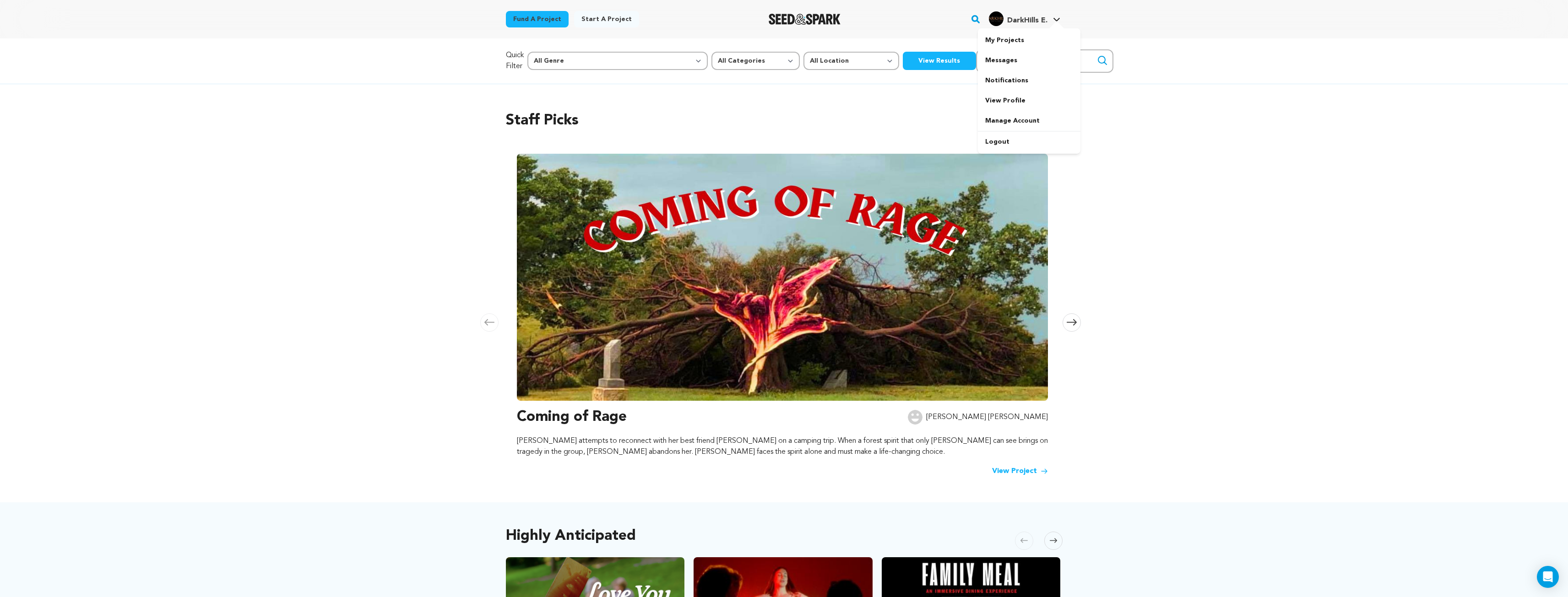
click at [1029, 21] on span "DarkHills E." at bounding box center [1026, 21] width 40 height 7
click at [1028, 21] on span "DarkHills E." at bounding box center [1026, 21] width 40 height 7
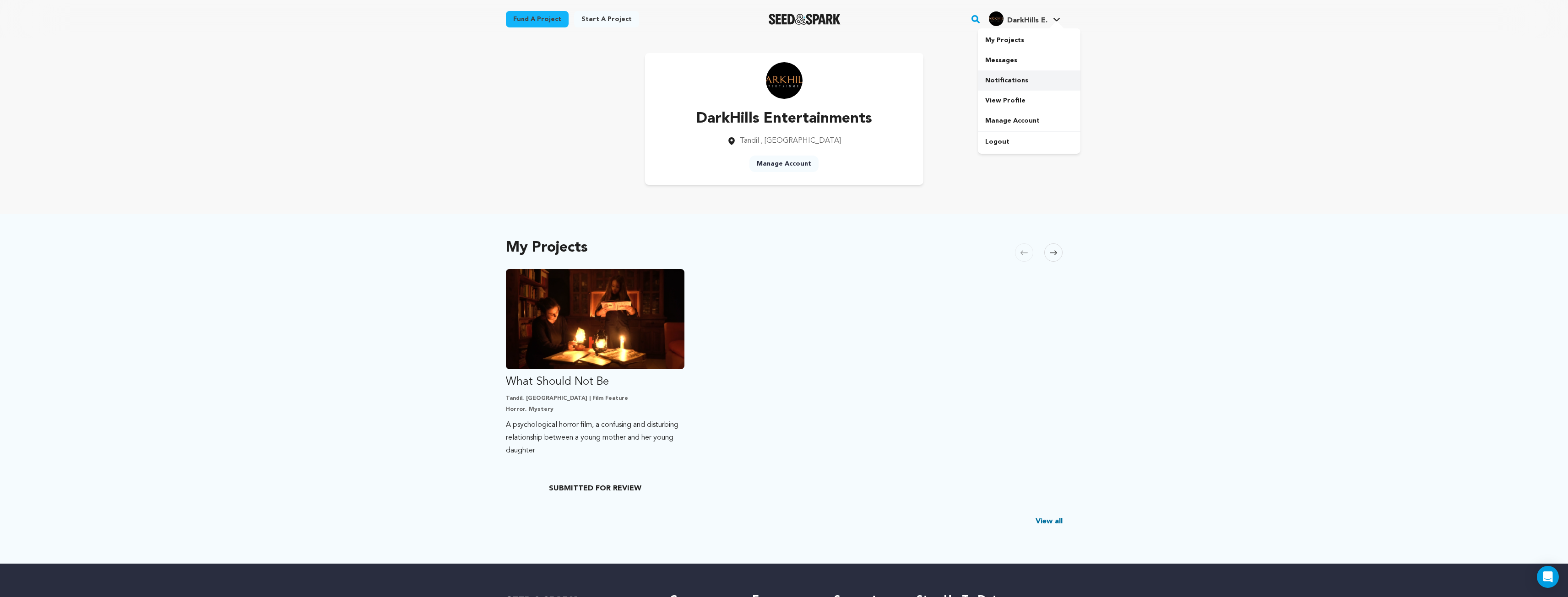
drag, startPoint x: 1013, startPoint y: 80, endPoint x: 1019, endPoint y: 82, distance: 6.3
click at [1014, 81] on link "Notifications" at bounding box center [1029, 80] width 103 height 21
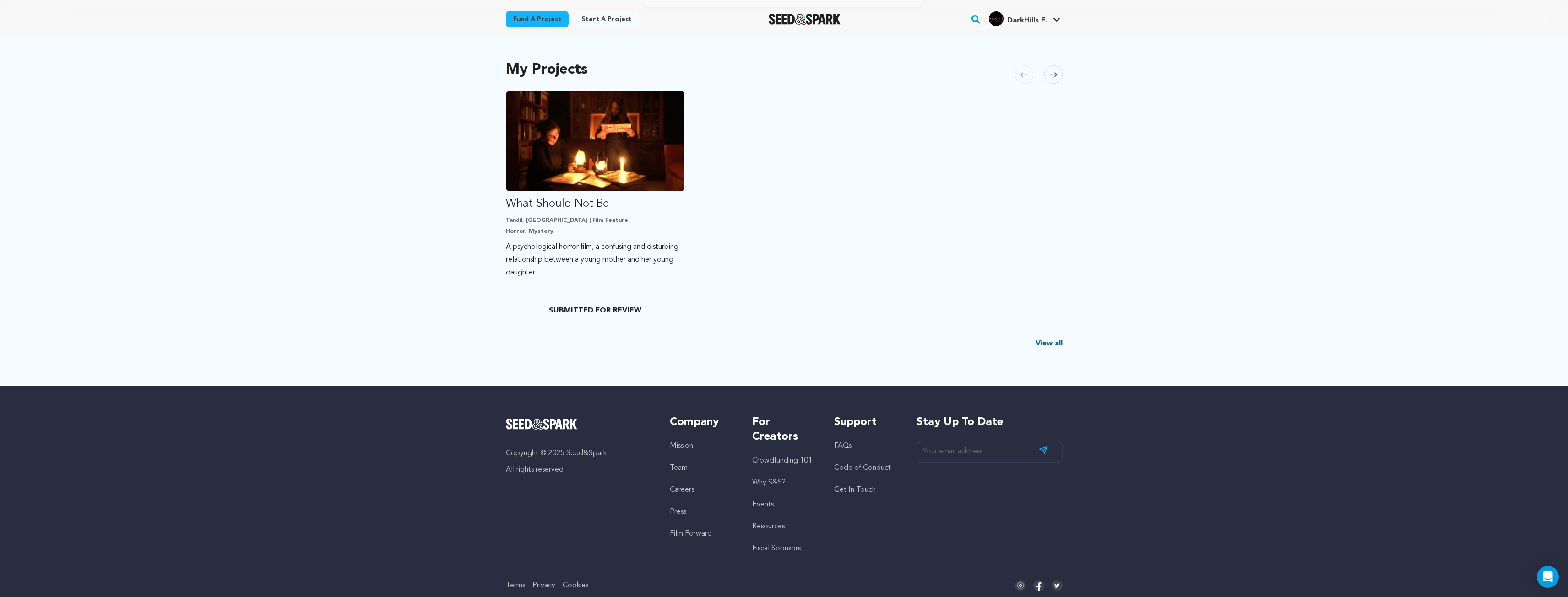
scroll to position [183, 0]
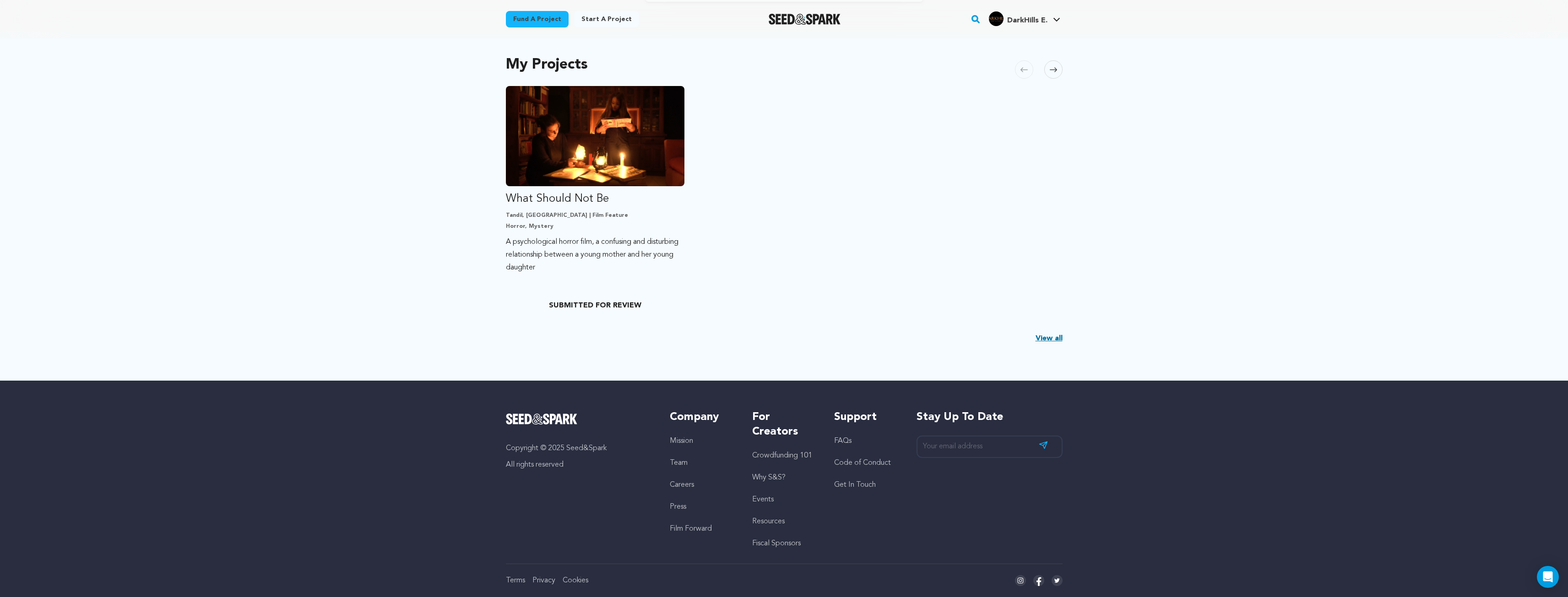
click at [1056, 335] on link "View all" at bounding box center [1049, 338] width 27 height 11
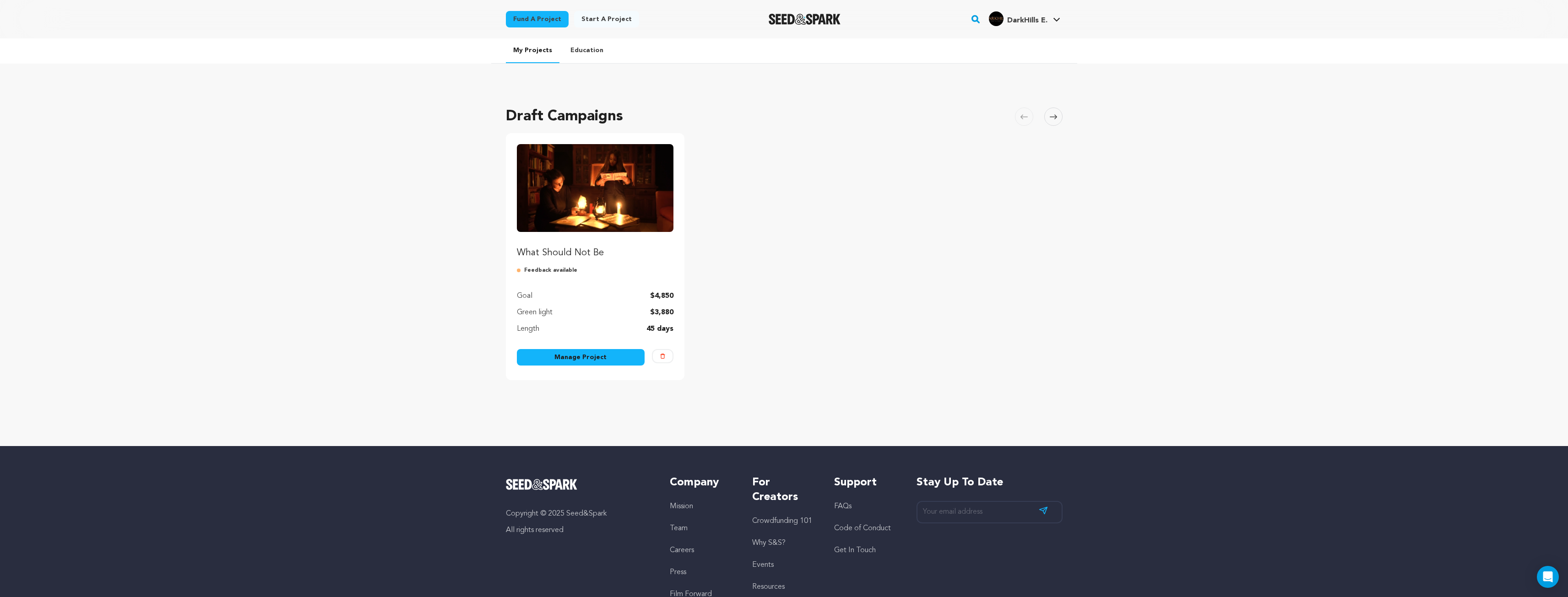
click at [578, 358] on link "Manage Project" at bounding box center [581, 358] width 128 height 16
click at [582, 349] on div "What Should Not Be Feedback available Goal $4,850 Green light $3,880 Length 45 …" at bounding box center [596, 256] width 179 height 247
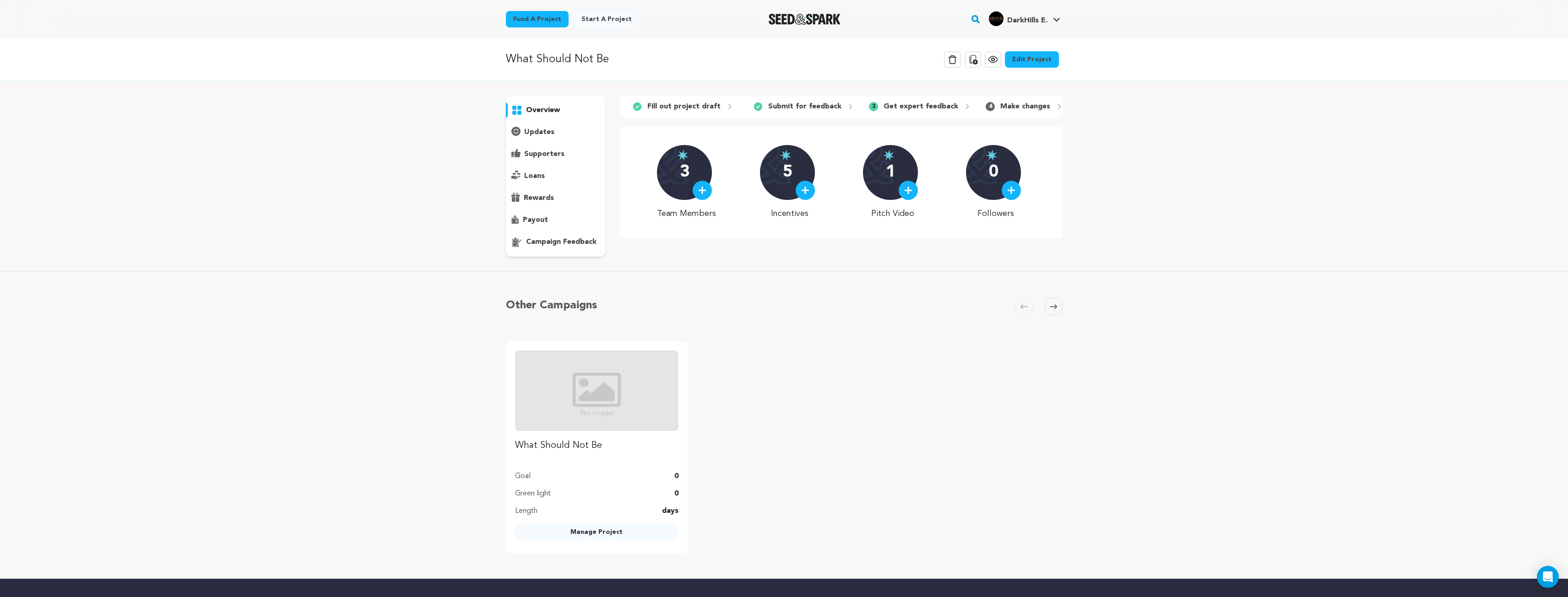
click at [549, 133] on p "updates" at bounding box center [539, 132] width 30 height 11
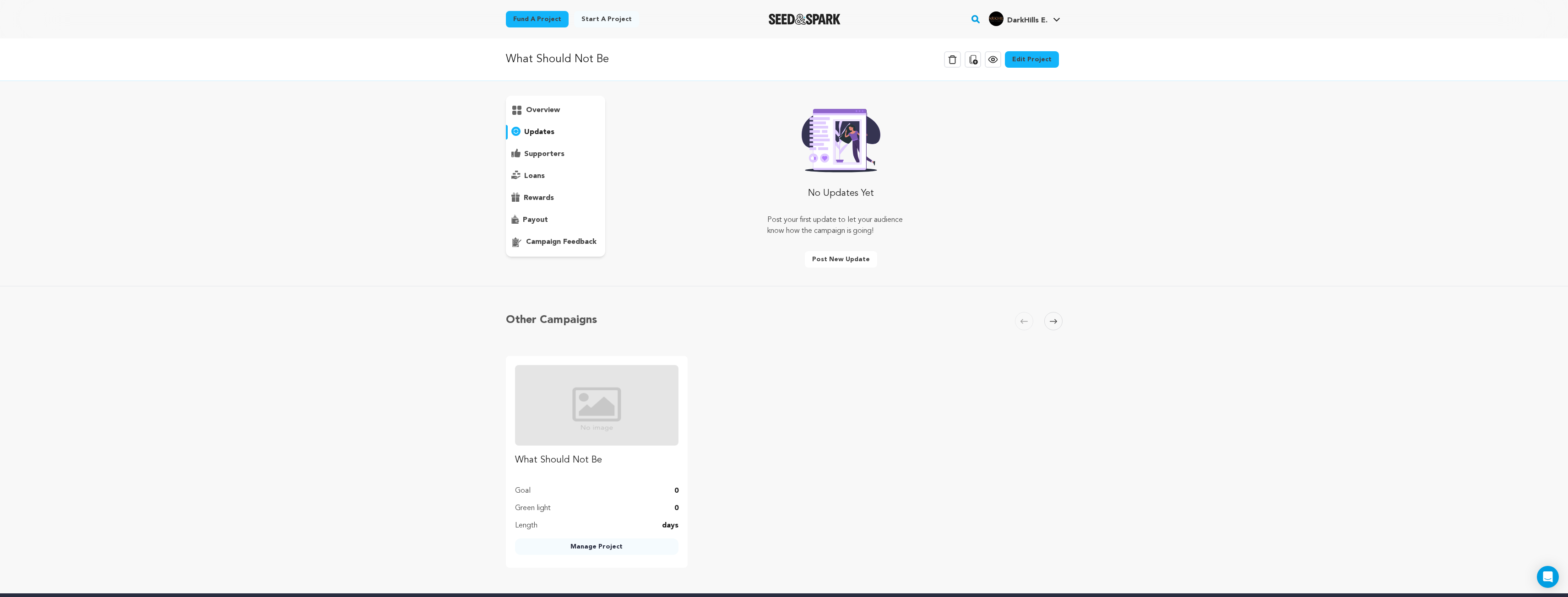
click at [551, 154] on p "supporters" at bounding box center [544, 153] width 40 height 11
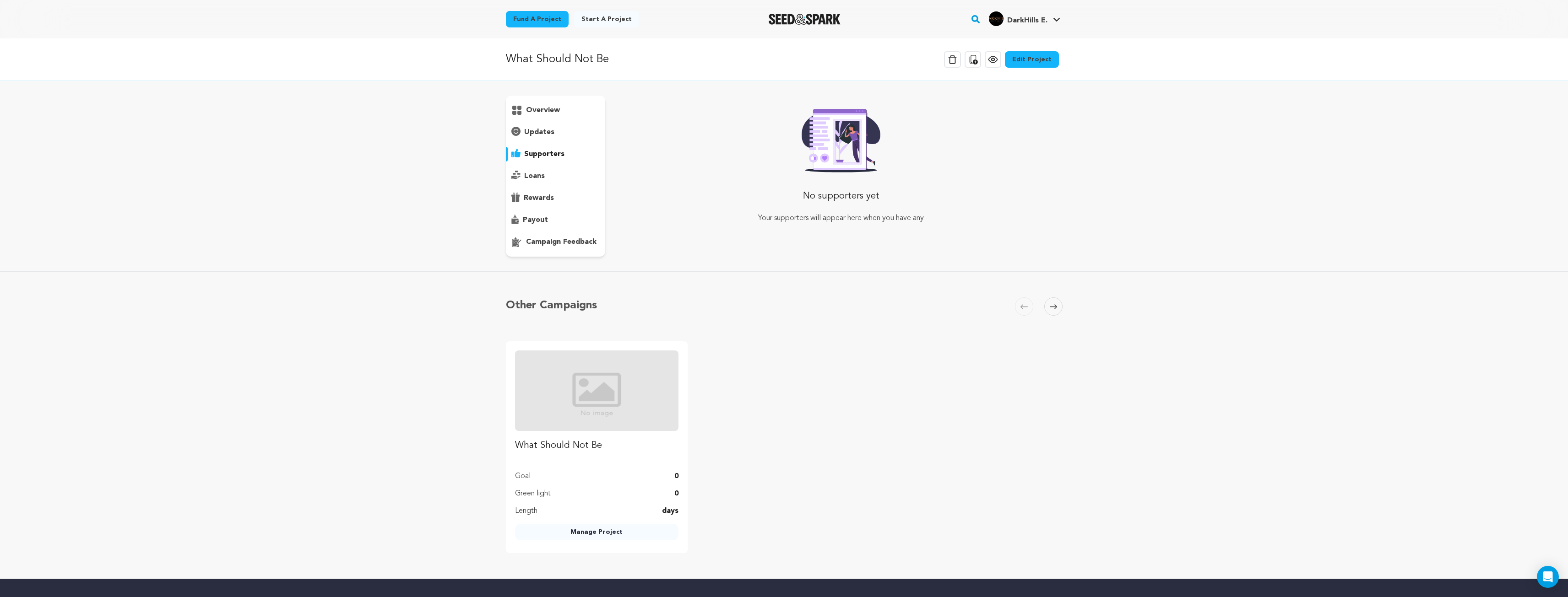
click at [543, 175] on p "loans" at bounding box center [534, 175] width 21 height 11
click at [545, 195] on p "rewards" at bounding box center [538, 198] width 30 height 11
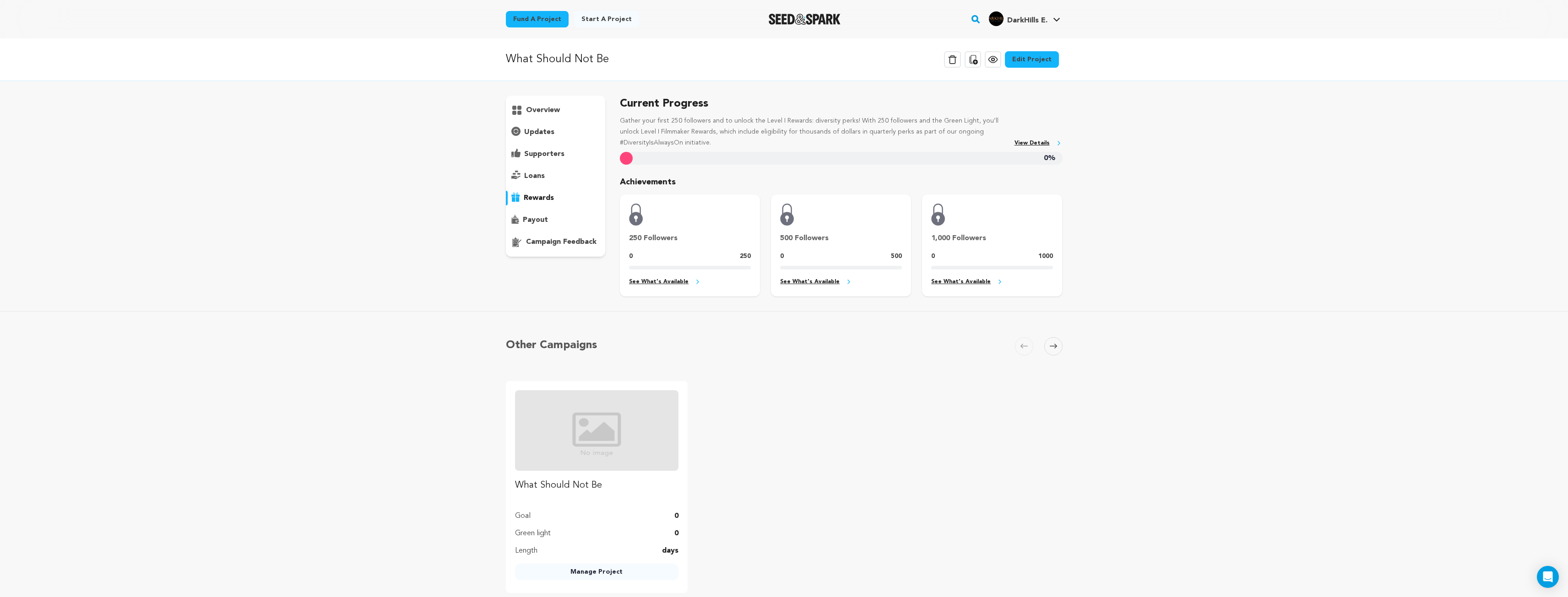
click at [542, 154] on p "supporters" at bounding box center [544, 153] width 40 height 11
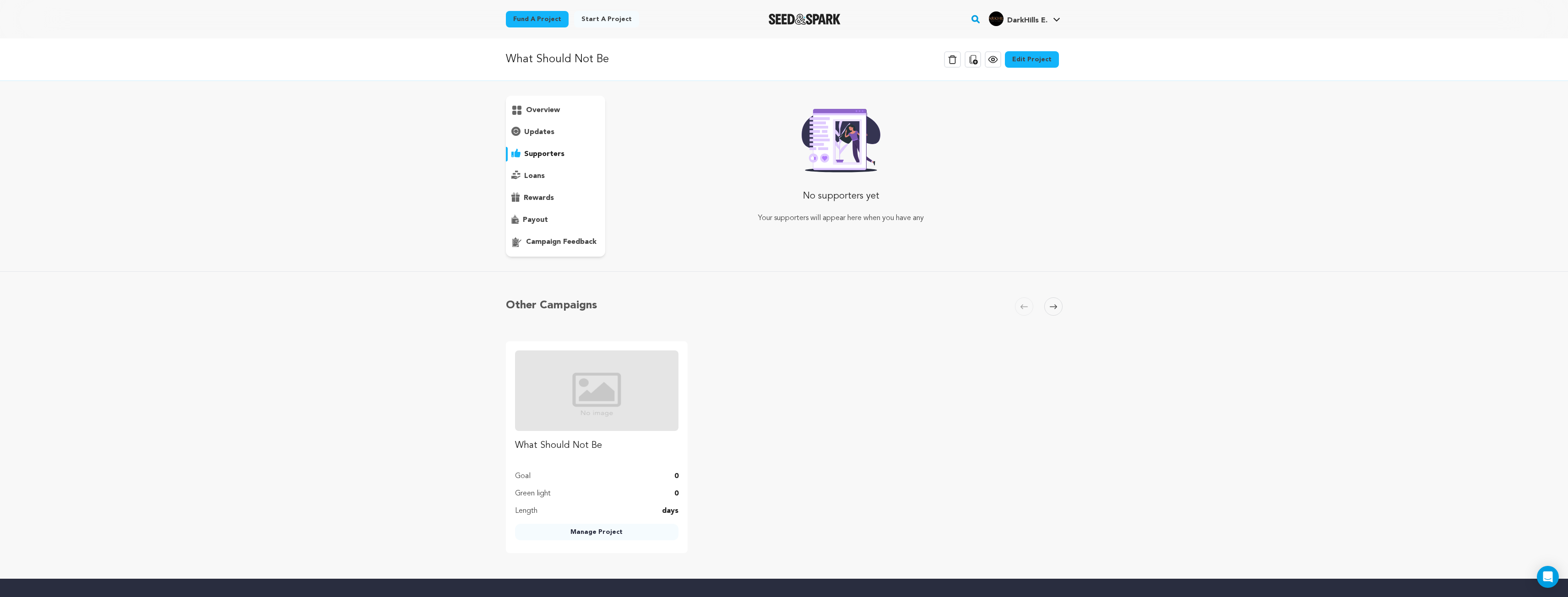
click at [541, 137] on p "updates" at bounding box center [539, 132] width 30 height 11
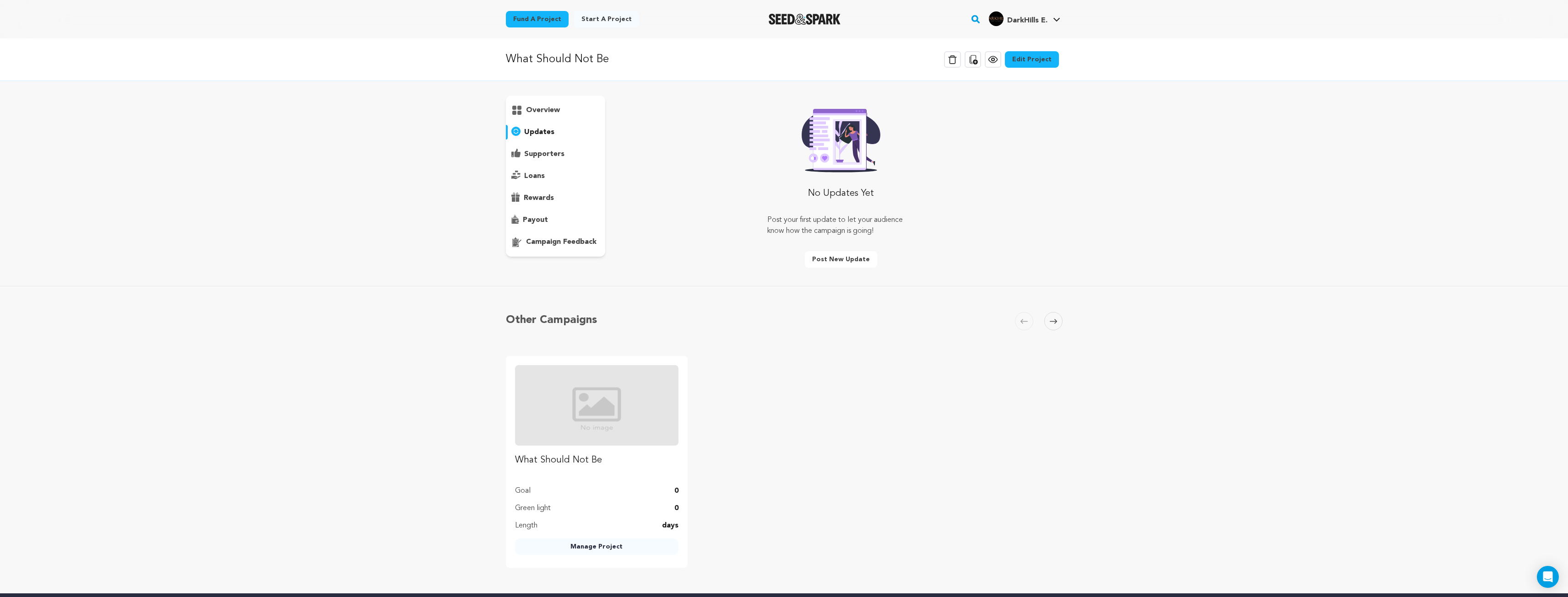
click at [542, 240] on p "campaign feedback" at bounding box center [561, 241] width 71 height 11
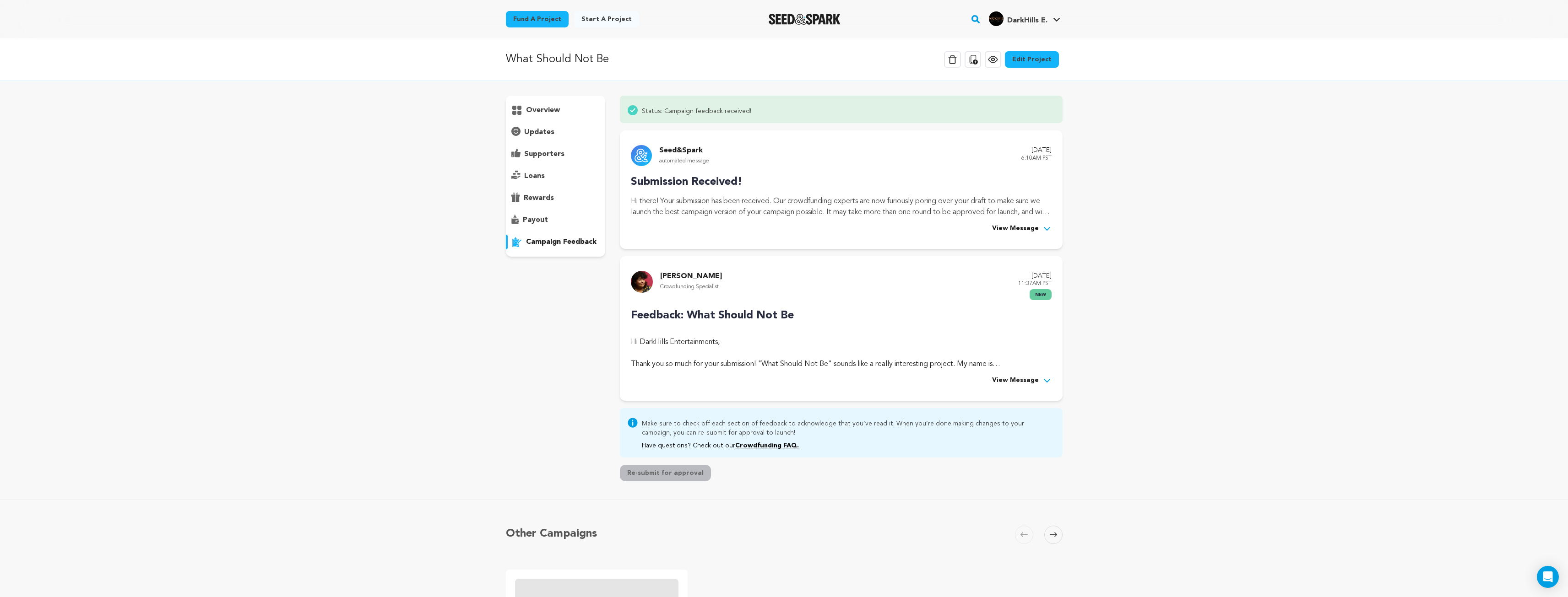
click at [1029, 226] on span "View Message" at bounding box center [1015, 228] width 47 height 11
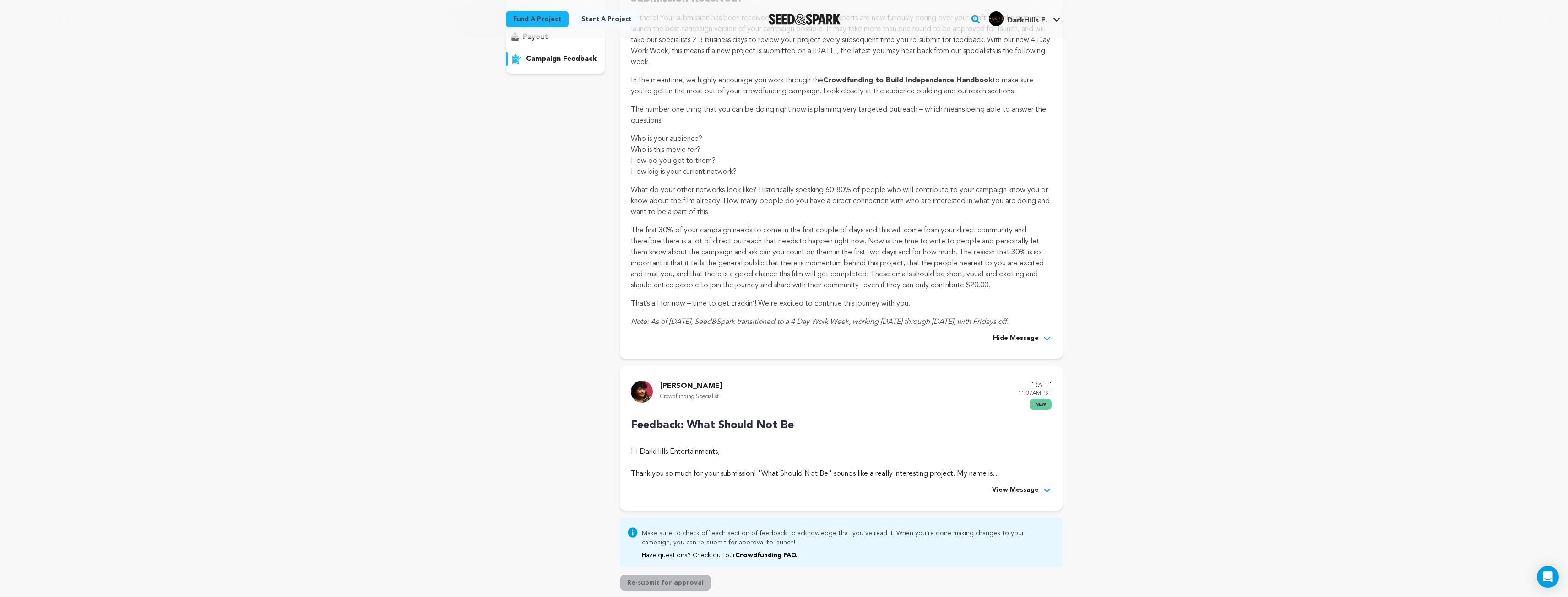
scroll to position [412, 0]
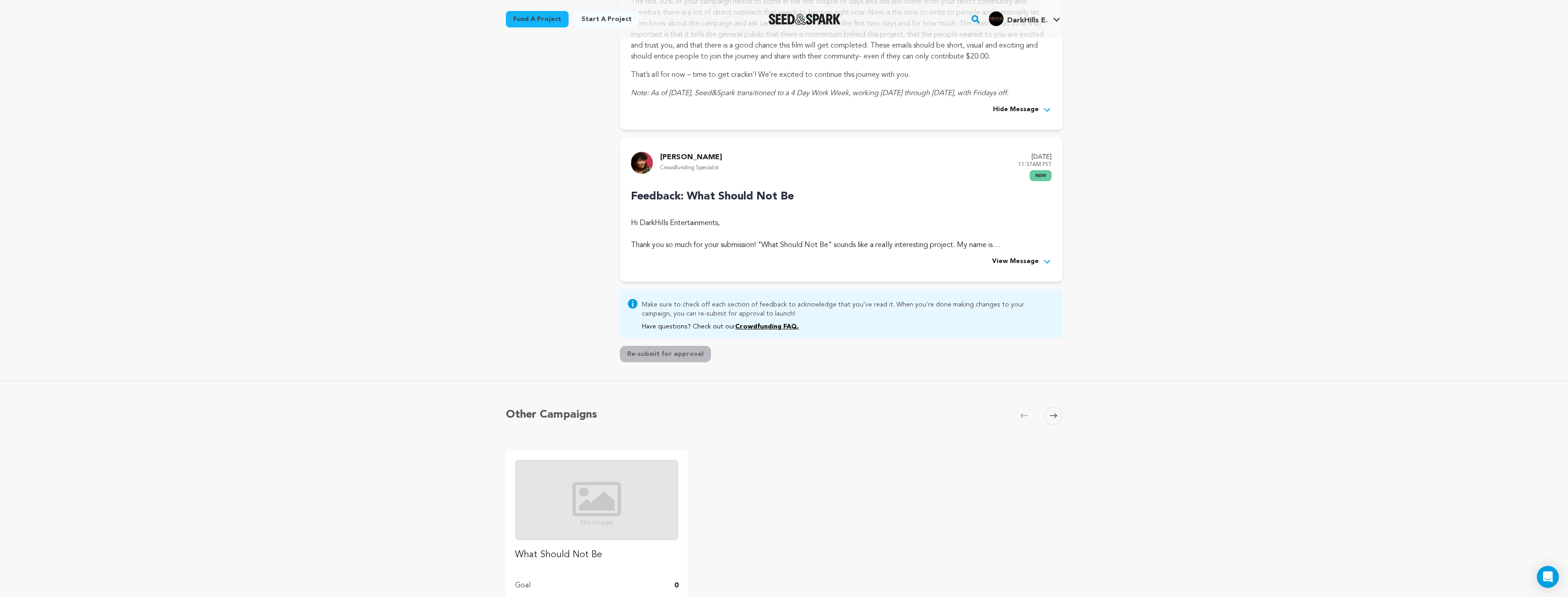
click at [1014, 261] on span "View Message" at bounding box center [1015, 261] width 47 height 11
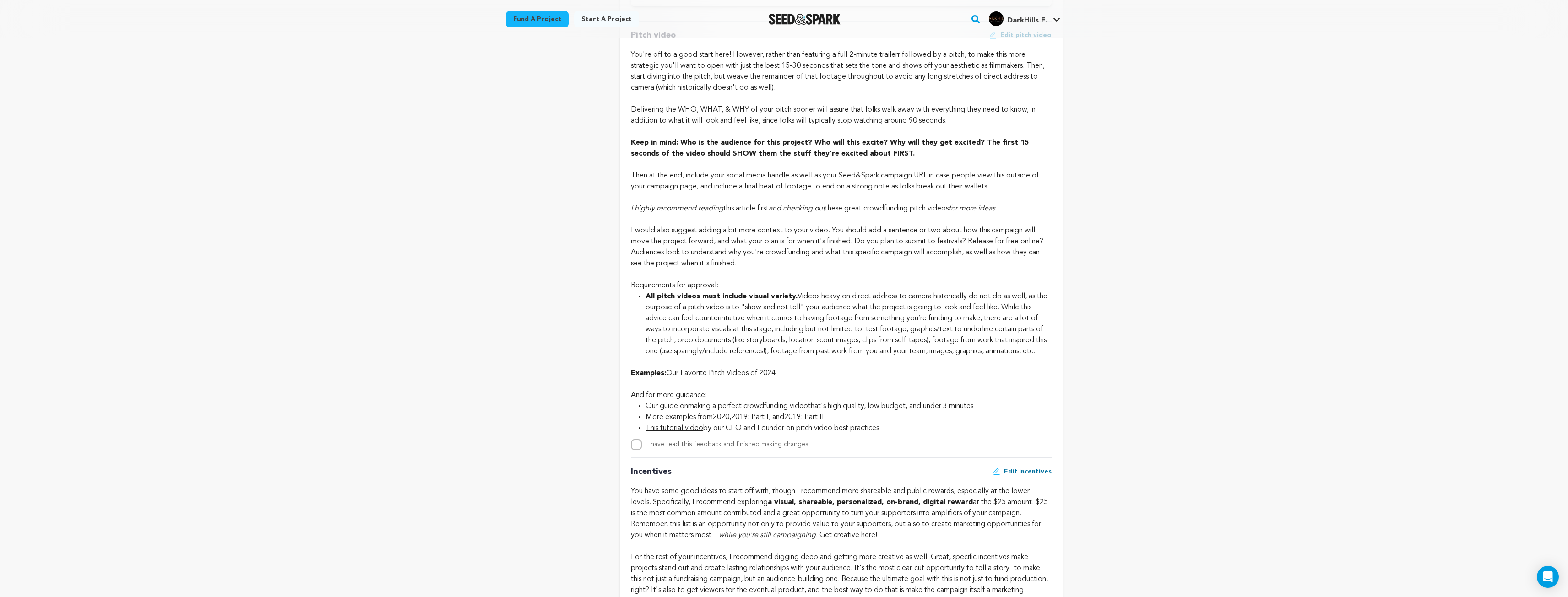
scroll to position [915, 0]
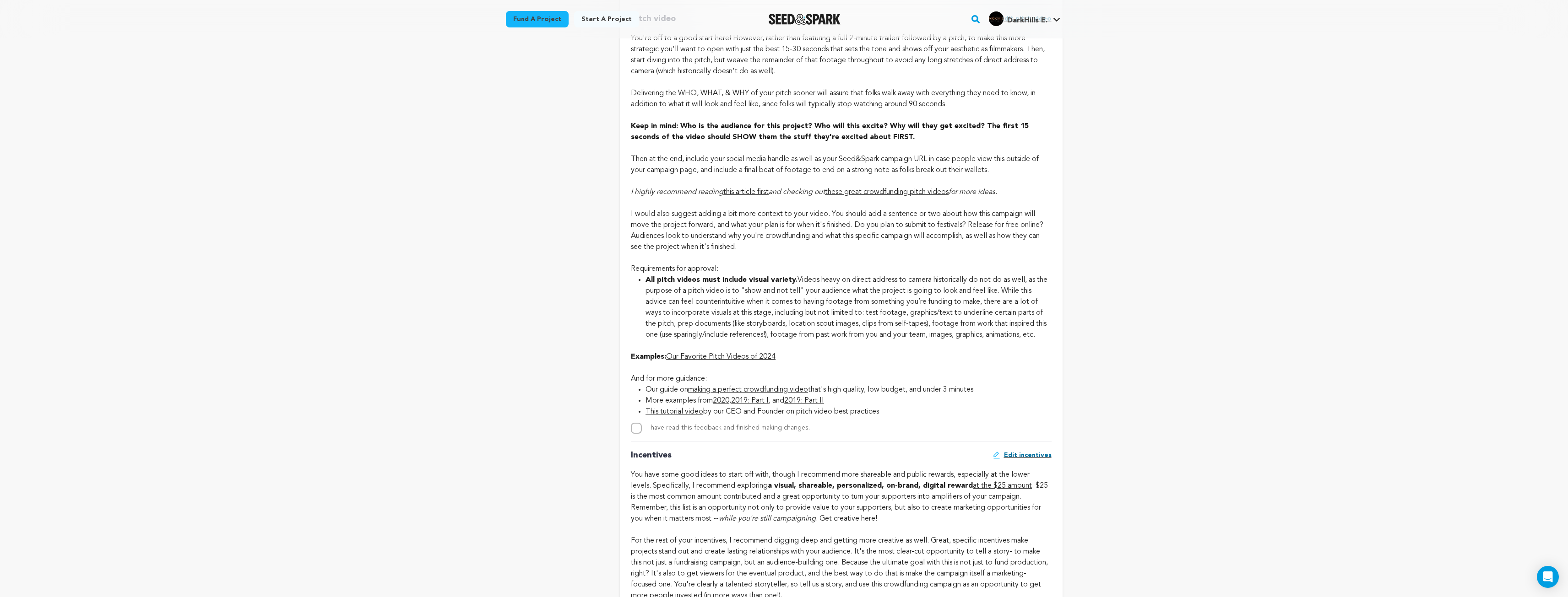
click at [717, 361] on link "Our Favorite Pitch Videos of 2024" at bounding box center [720, 357] width 109 height 7
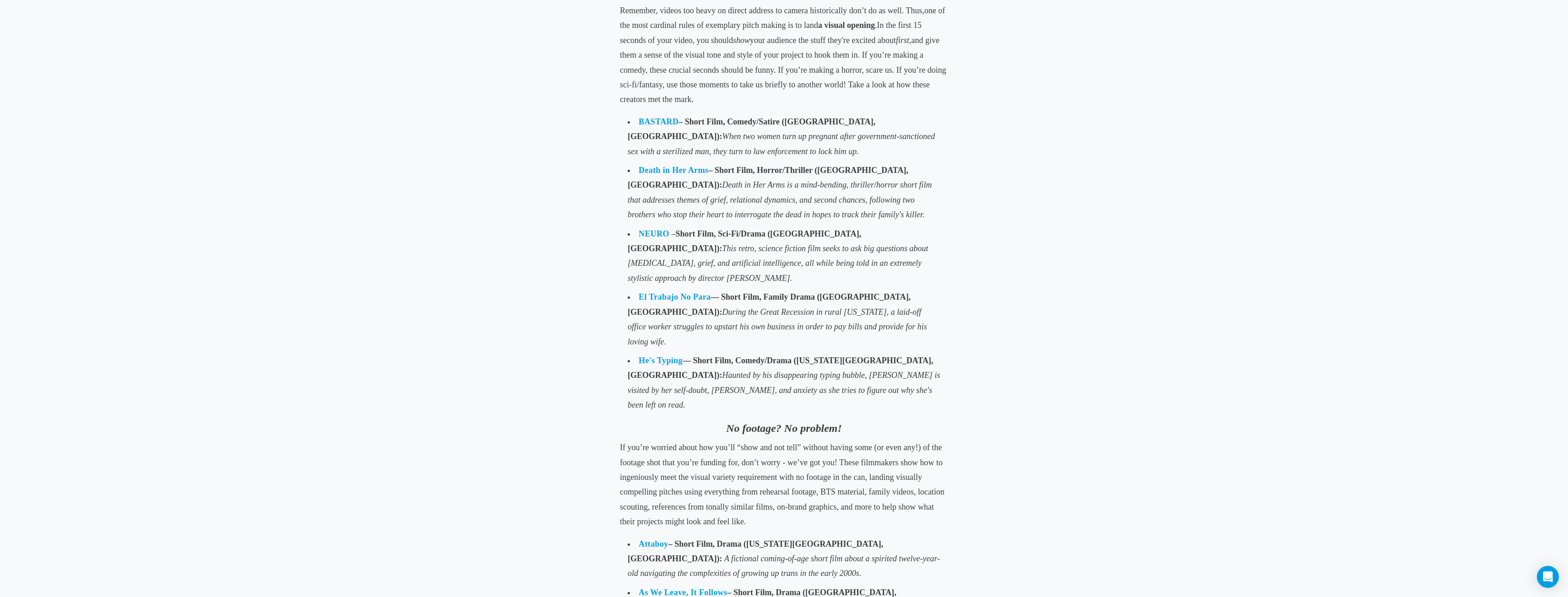
scroll to position [686, 0]
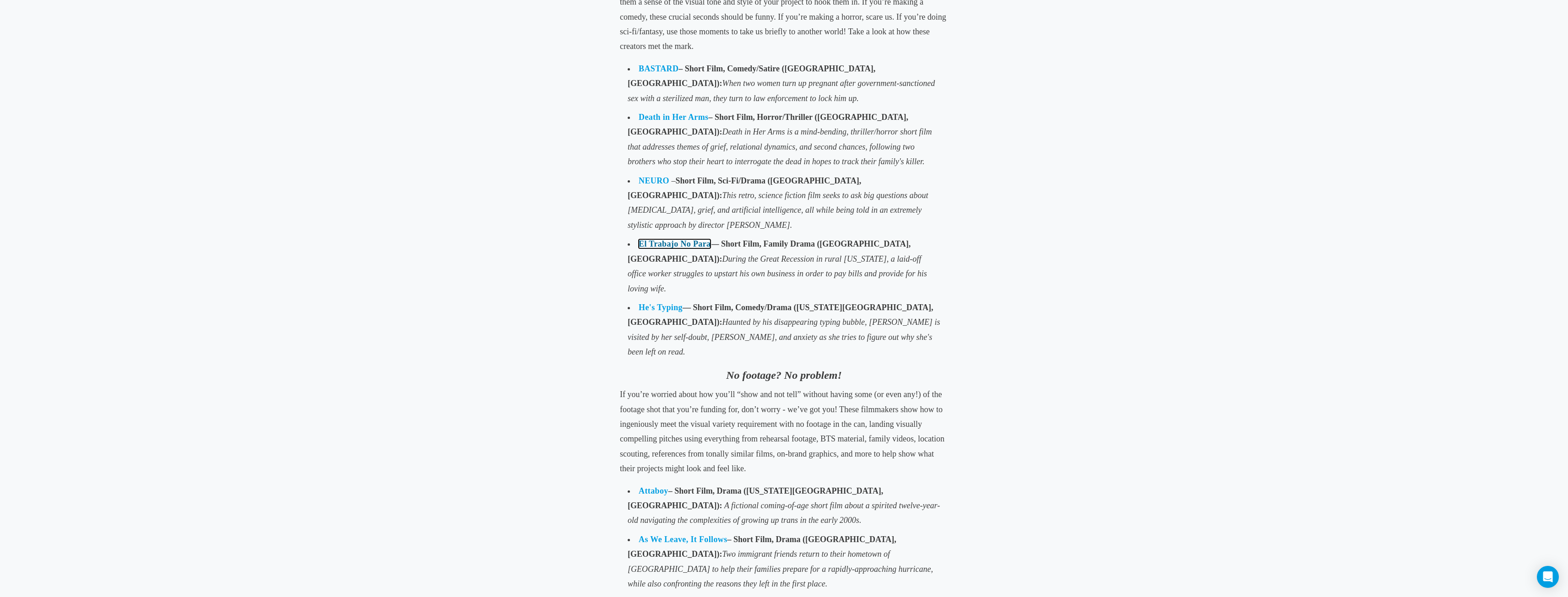
click at [693, 239] on link "El Trabajo No Para" at bounding box center [674, 244] width 72 height 9
